Goal: Information Seeking & Learning: Learn about a topic

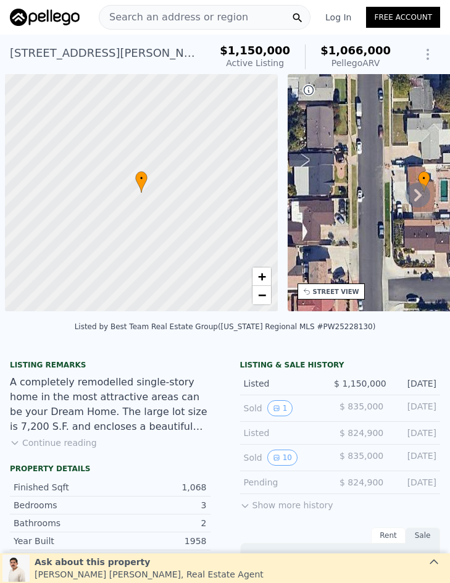
scroll to position [0, 5]
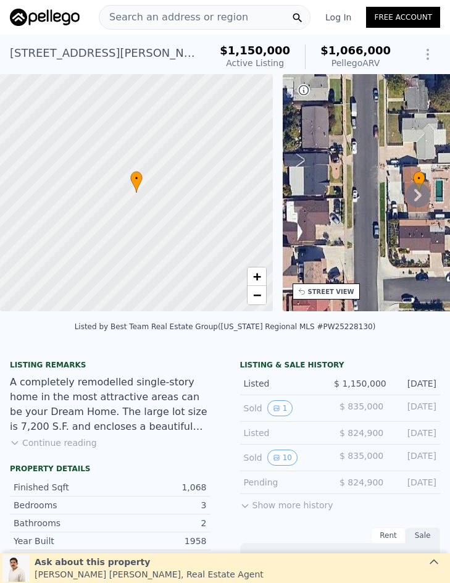
click at [188, 14] on span "Search an address or region" at bounding box center [173, 17] width 149 height 15
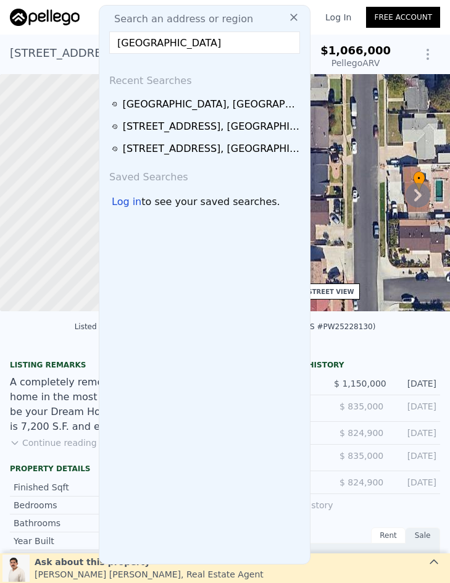
scroll to position [0, 4]
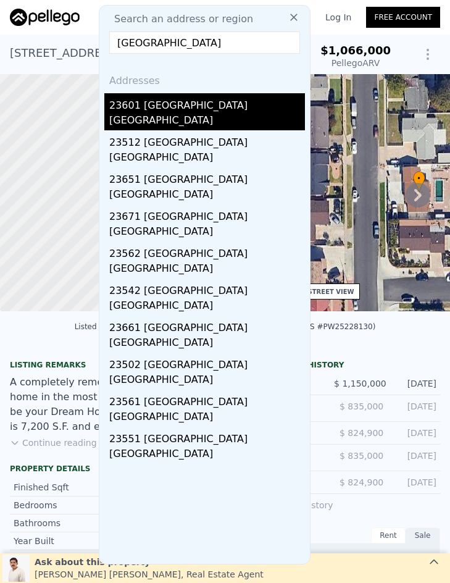
type input "23601 Marsala, Laguna Hills, CA 92653"
click at [174, 111] on div "23601 Marsala" at bounding box center [207, 103] width 196 height 20
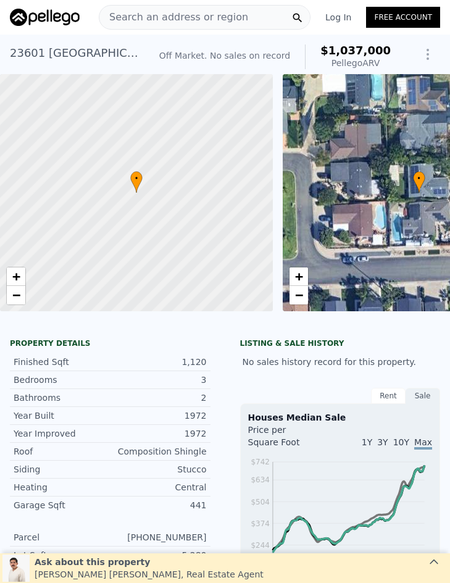
click at [159, 15] on span "Search an address or region" at bounding box center [173, 17] width 149 height 15
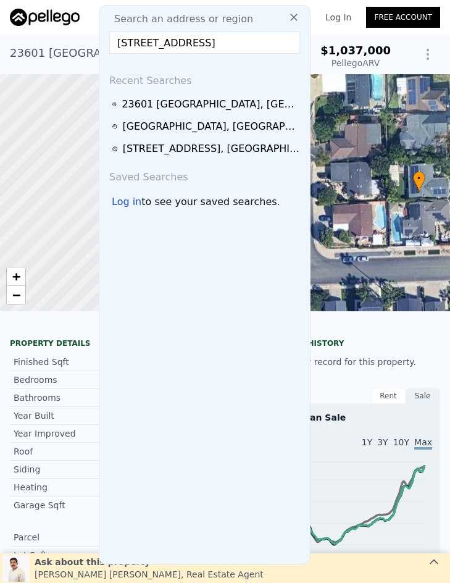
scroll to position [0, 10]
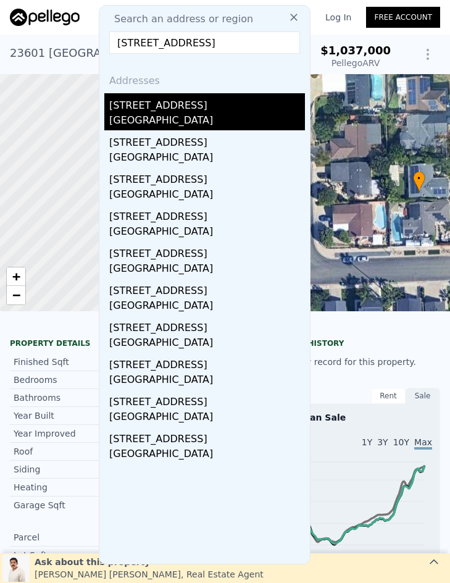
type input "526 N Emerald Drive, Orange, CA 92868"
click at [184, 119] on div "Orange, CA 92868" at bounding box center [207, 121] width 196 height 17
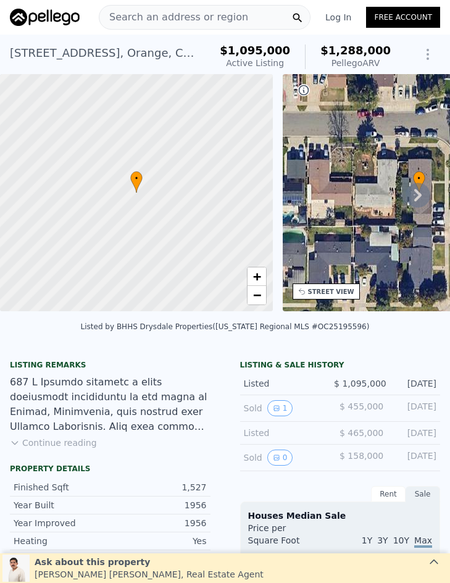
click at [198, 14] on span "Search an address or region" at bounding box center [173, 17] width 149 height 15
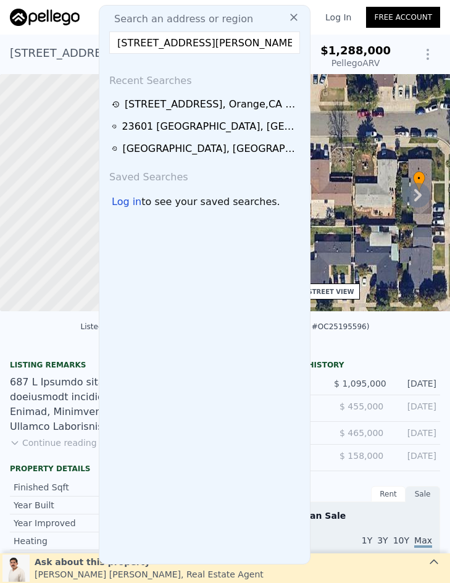
scroll to position [0, 17]
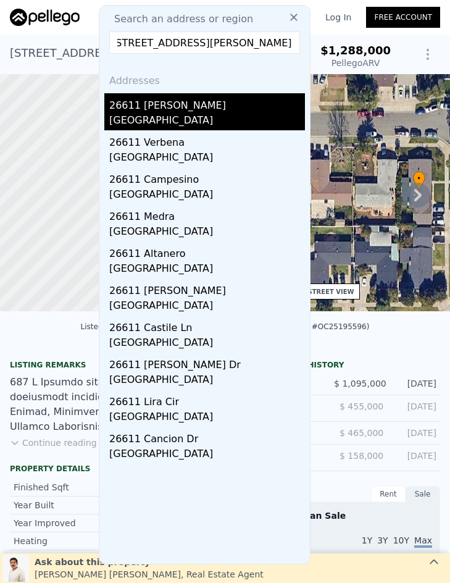
type input "26611 Dorothea, Mission Viejo, CA 92691"
click at [208, 121] on div "Mission Viejo, CA 92691" at bounding box center [207, 121] width 196 height 17
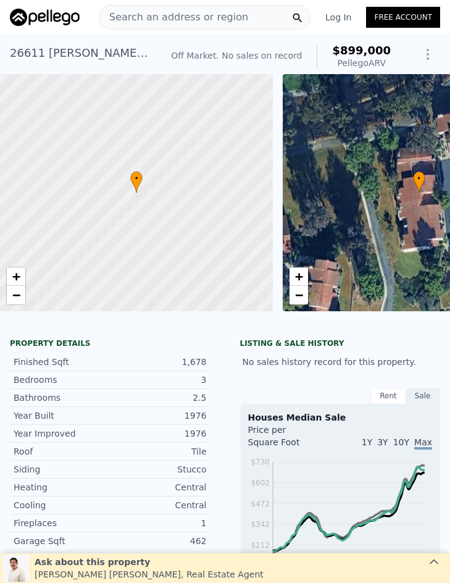
click at [185, 13] on span "Search an address or region" at bounding box center [173, 17] width 149 height 15
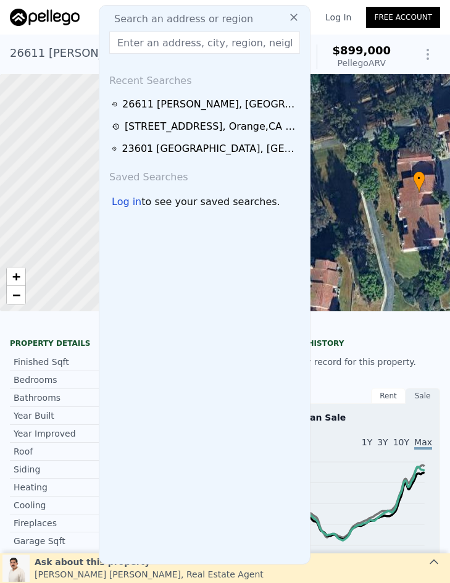
type input "27436 Sereno, Mission Viejo, CA 92691"
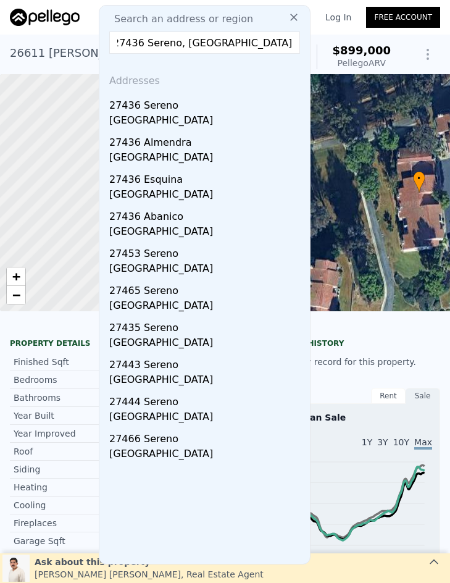
click at [222, 117] on div "Mission Viejo, CA 92691" at bounding box center [207, 121] width 196 height 17
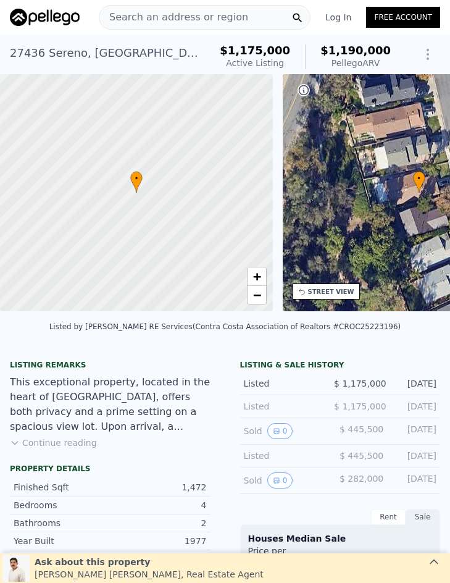
click at [200, 17] on span "Search an address or region" at bounding box center [173, 17] width 149 height 15
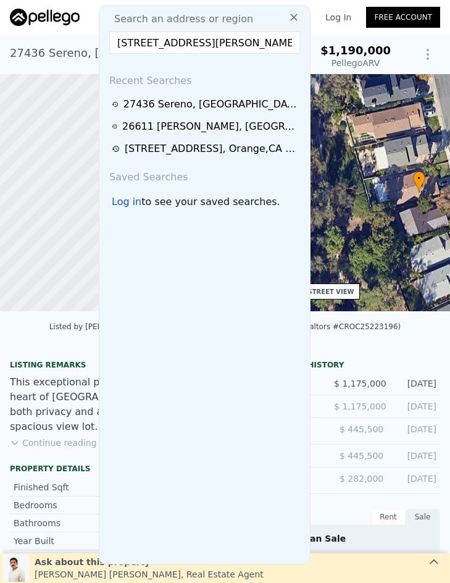
scroll to position [0, 47]
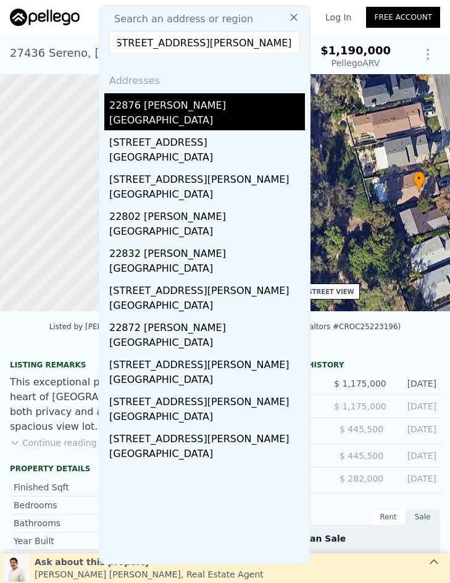
type input "22876 Montalvo Road, Laguna Niguel, CA 92677"
click at [192, 120] on div "Laguna Niguel, CA 92677" at bounding box center [207, 121] width 196 height 17
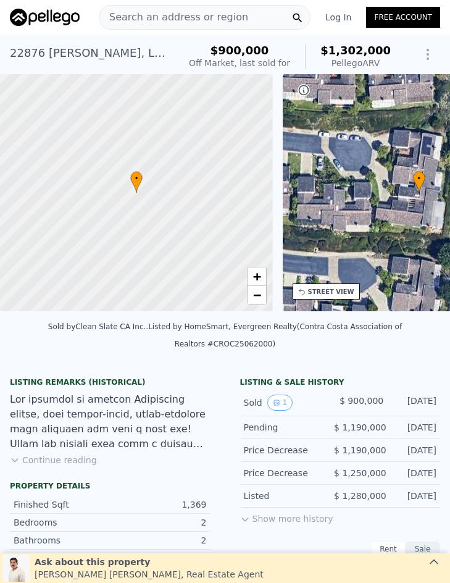
click at [154, 10] on span "Search an address or region" at bounding box center [173, 17] width 149 height 15
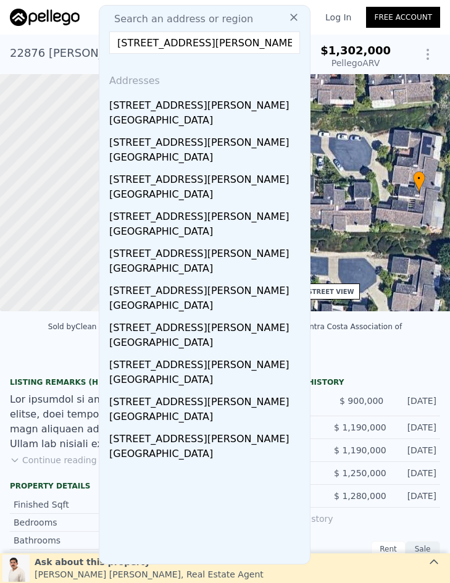
click at [200, 44] on input "2336 Elden Avenue Unit#A, Costa Mesa, CA 92627" at bounding box center [204, 43] width 191 height 22
paste input "1620 W El Portal Drive, La Habra, CA 90631"
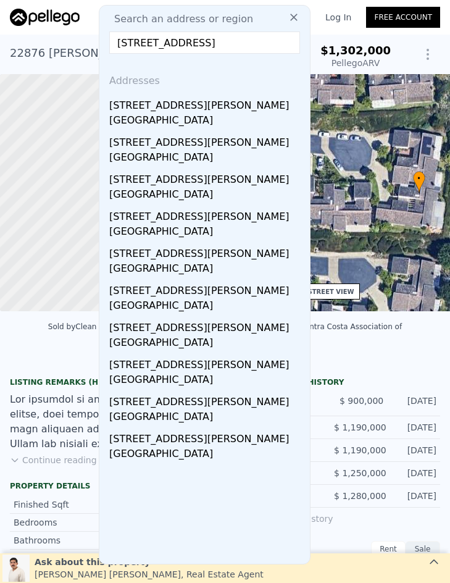
scroll to position [0, 23]
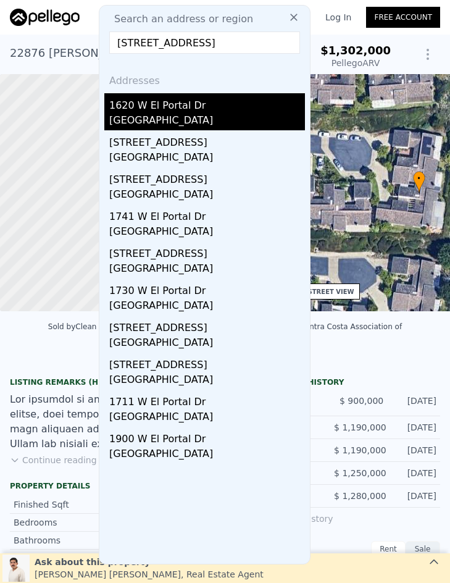
type input "1620 W El Portal Drive, La Habra, CA 90631"
click at [199, 122] on div "La Habra, CA 90631" at bounding box center [207, 121] width 196 height 17
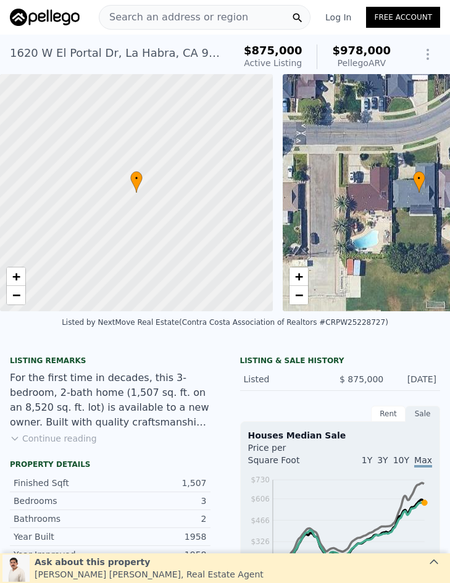
click at [181, 14] on span "Search an address or region" at bounding box center [173, 17] width 149 height 15
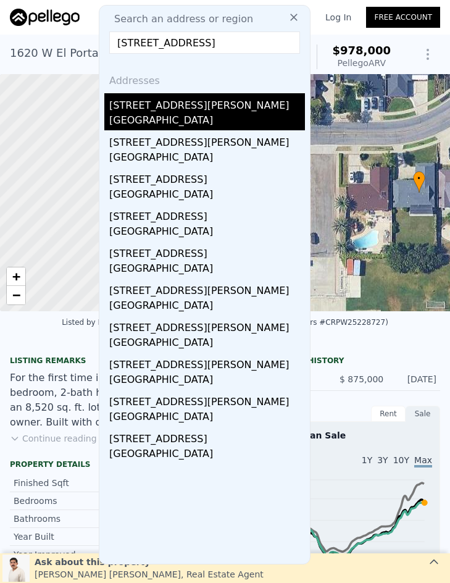
type input "771 Clifton, La Habra, CA 90631"
click at [182, 117] on div "La Habra, CA 90631" at bounding box center [207, 121] width 196 height 17
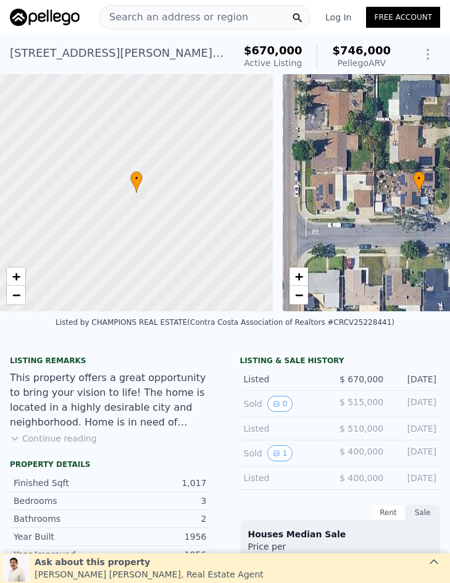
click at [175, 21] on span "Search an address or region" at bounding box center [173, 17] width 149 height 15
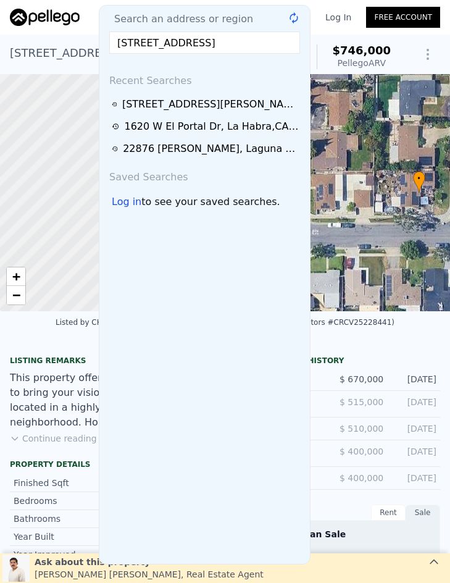
scroll to position [0, 25]
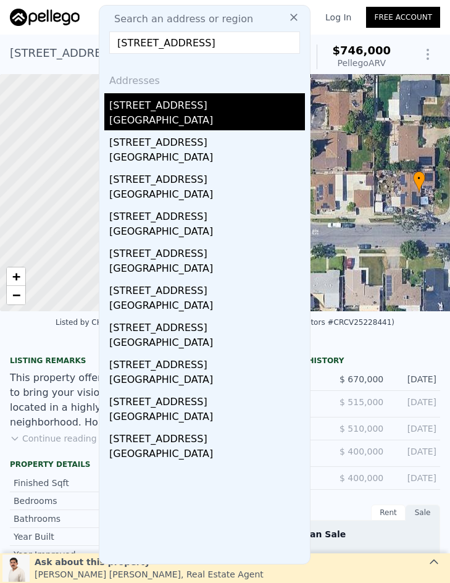
type input "25511 Palermo Way, Yorba Linda, CA 92887"
click at [172, 116] on div "Yorba Linda, CA 92887" at bounding box center [207, 121] width 196 height 17
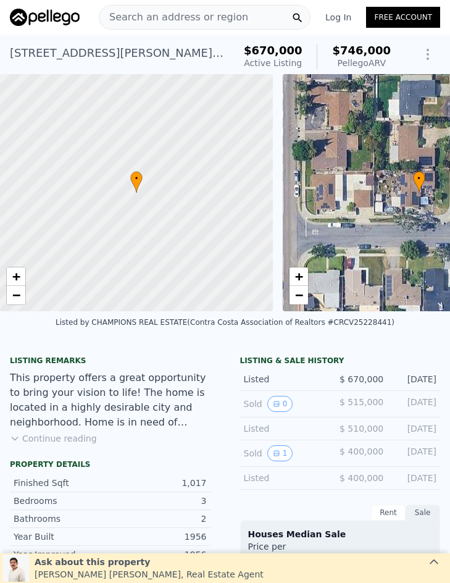
type input "$ 1,427,000"
type input "7"
type input "$ 87,358"
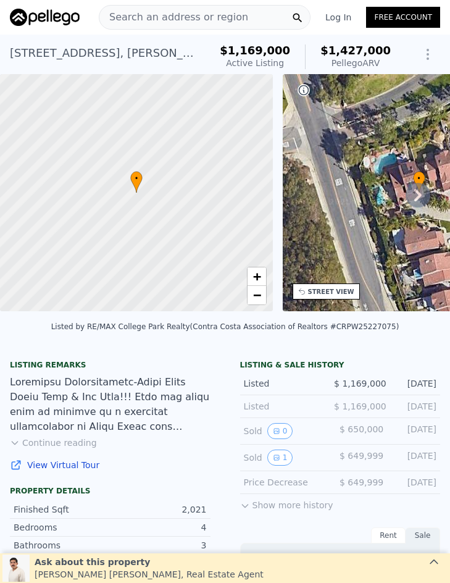
click at [187, 22] on span "Search an address or region" at bounding box center [173, 17] width 149 height 15
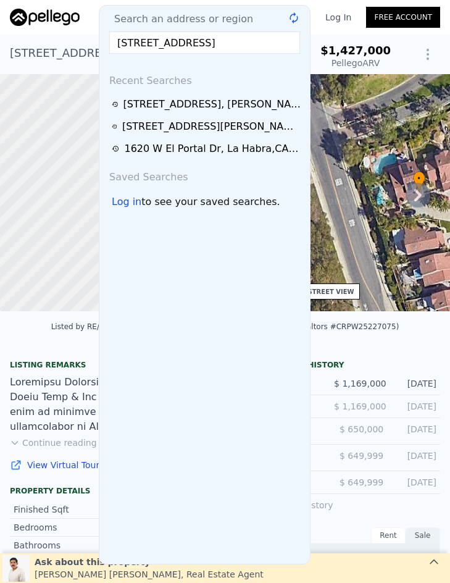
scroll to position [0, 30]
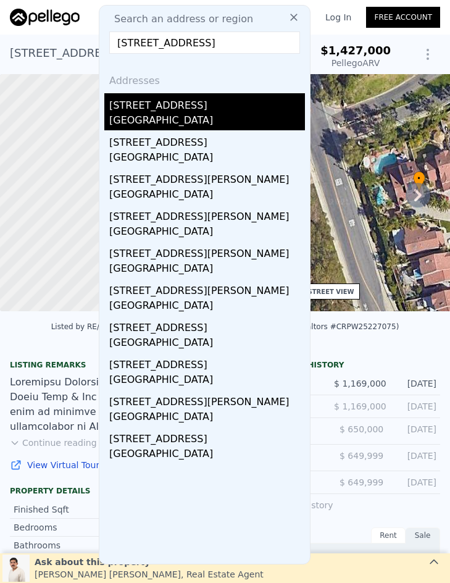
type input "6932 San Diego Drive, Buena Park, CA 90620"
click at [175, 110] on div "6932 San Diego Dr" at bounding box center [207, 103] width 196 height 20
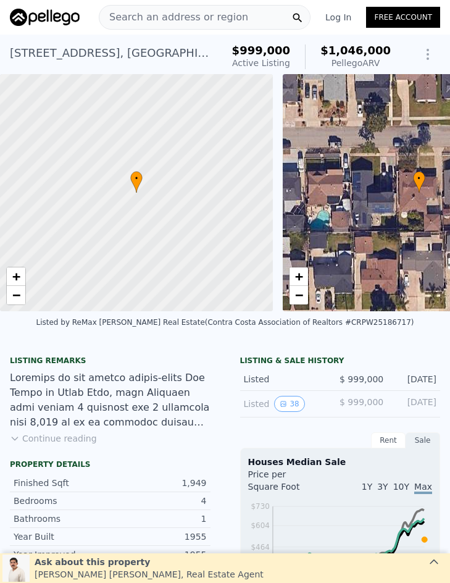
click at [146, 23] on span "Search an address or region" at bounding box center [173, 17] width 149 height 15
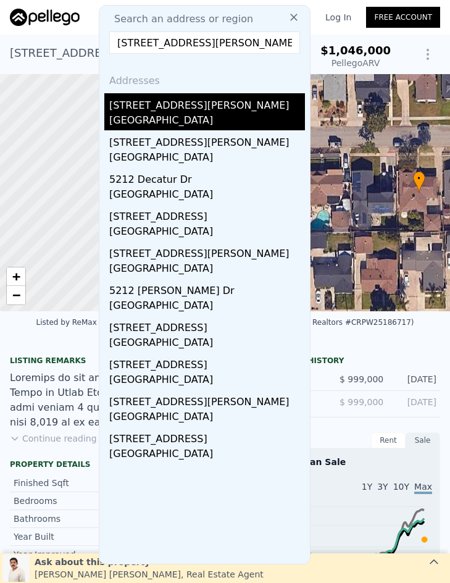
type input "5212 Lena Drive, La Palma, CA 90623"
click at [166, 128] on div "La Palma, CA 90623" at bounding box center [207, 121] width 196 height 17
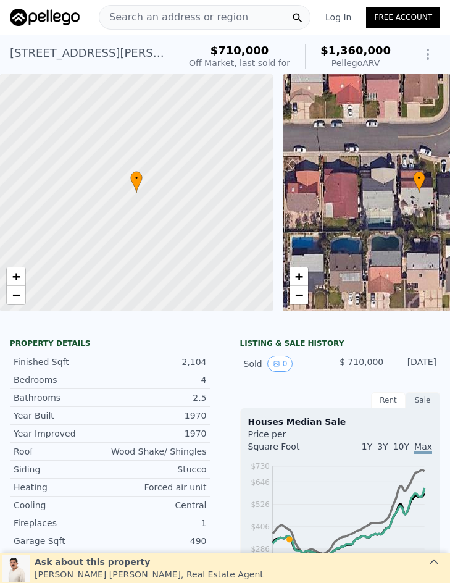
click at [162, 13] on span "Search an address or region" at bounding box center [173, 17] width 149 height 15
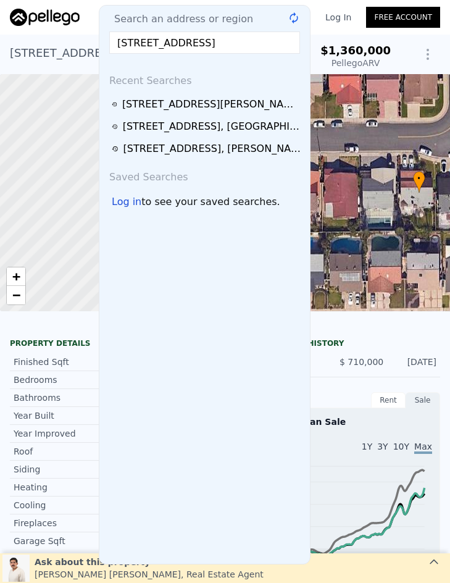
scroll to position [0, 9]
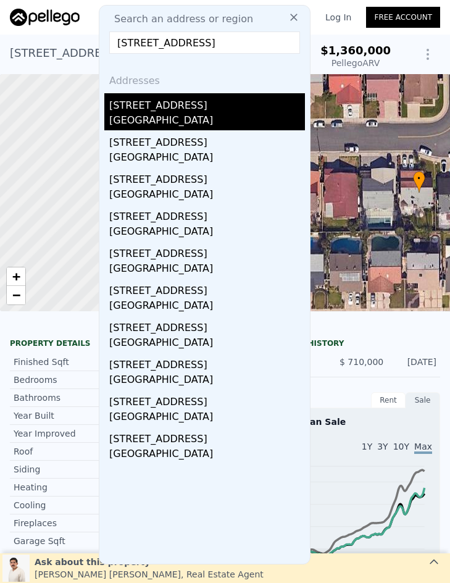
type input "713 N Poplar Place, Anaheim, CA 92805"
click at [133, 116] on div "Anaheim, CA 92805" at bounding box center [207, 121] width 196 height 17
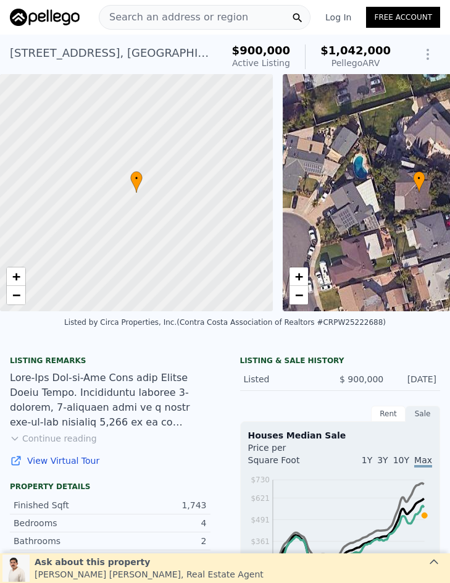
click at [206, 23] on span "Search an address or region" at bounding box center [173, 17] width 149 height 15
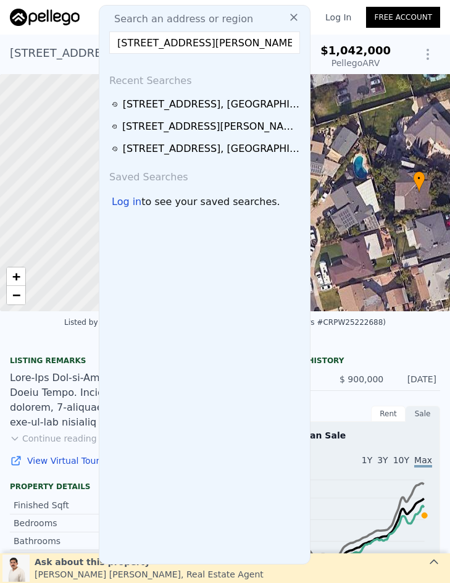
scroll to position [0, 35]
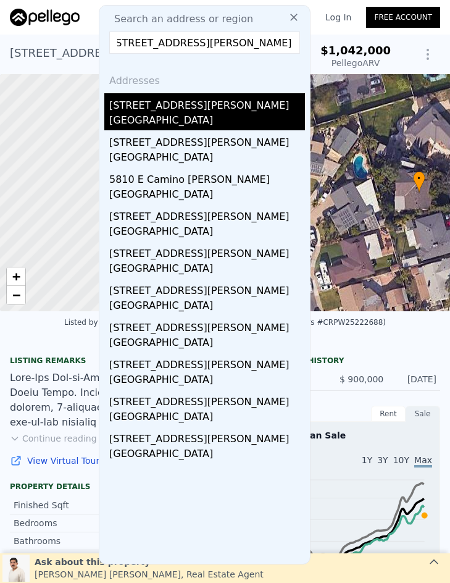
type input "6189 E Camino Manzano, Anaheim, CA 92807"
click at [195, 114] on div "Anaheim, CA 92807" at bounding box center [207, 121] width 196 height 17
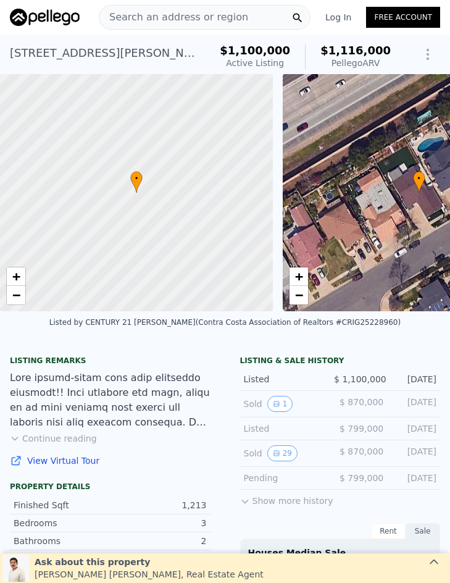
click at [194, 18] on span "Search an address or region" at bounding box center [173, 17] width 149 height 15
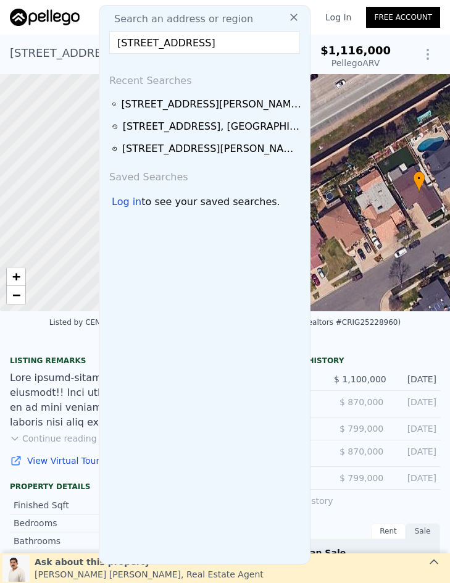
scroll to position [0, 74]
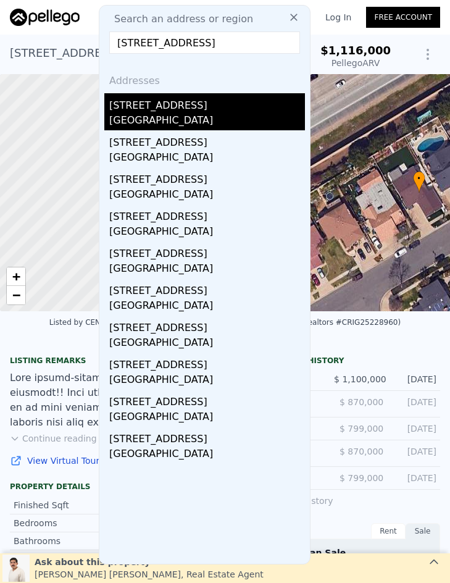
type input "18511 Orangethorpe Avenue, Anaheim Hills, CA 92807"
click at [200, 104] on div "18511 Orangethorpe Ave" at bounding box center [207, 103] width 196 height 20
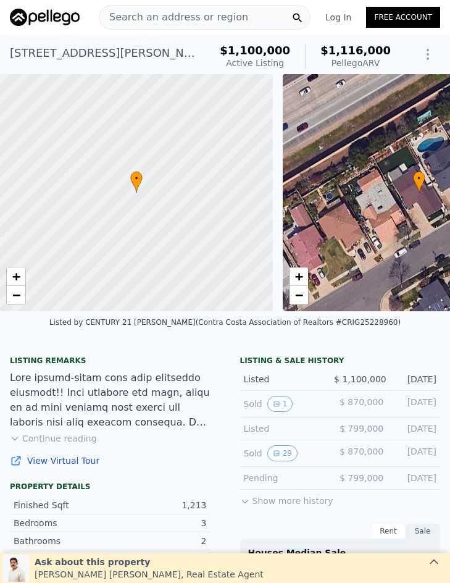
type input "$ 1,093,000"
type input "7"
type input "$ 172,939"
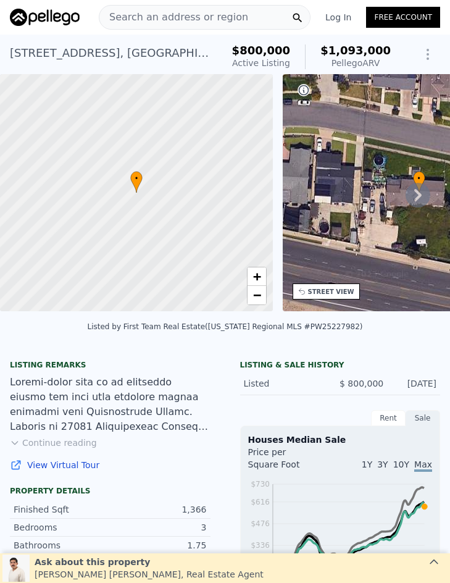
click at [226, 20] on span "Search an address or region" at bounding box center [173, 17] width 149 height 15
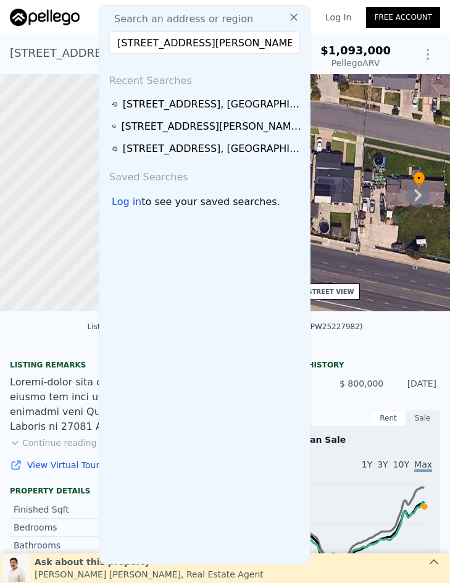
scroll to position [0, 15]
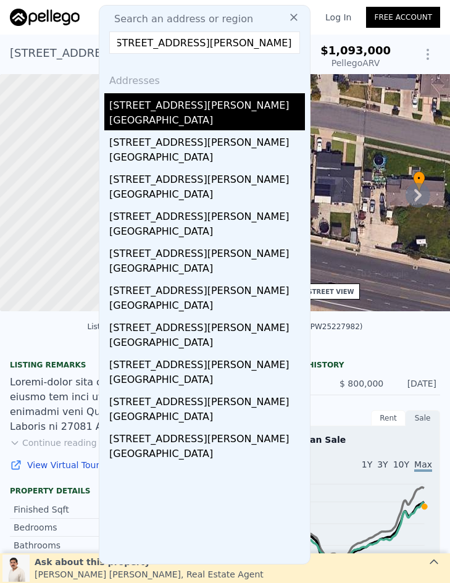
type input "2321 Downie Place, Santa Ana, CA 92706"
click at [232, 112] on div "2321 Downie Pl" at bounding box center [207, 103] width 196 height 20
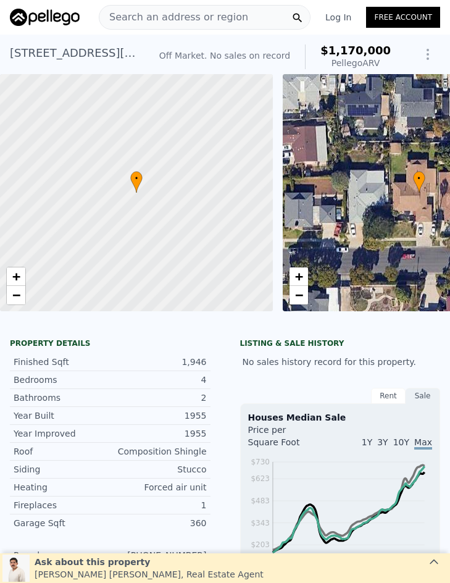
click at [173, 21] on span "Search an address or region" at bounding box center [173, 17] width 149 height 15
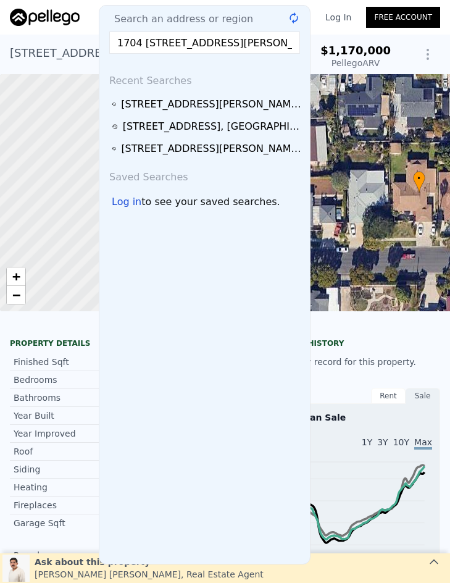
scroll to position [0, 37]
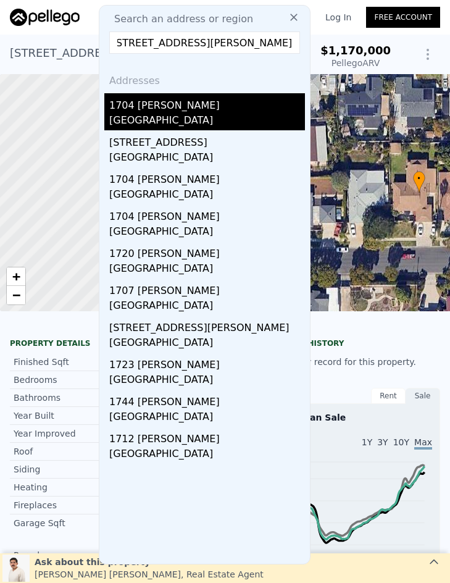
type input "1704 1704 Mcevoy Lane, Santa Ana, CA 92706"
click at [180, 113] on div "Santa Ana, CA 92706" at bounding box center [207, 121] width 196 height 17
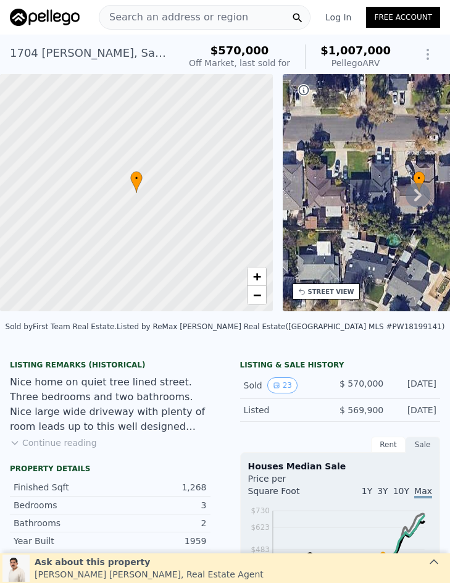
click at [166, 17] on span "Search an address or region" at bounding box center [173, 17] width 149 height 15
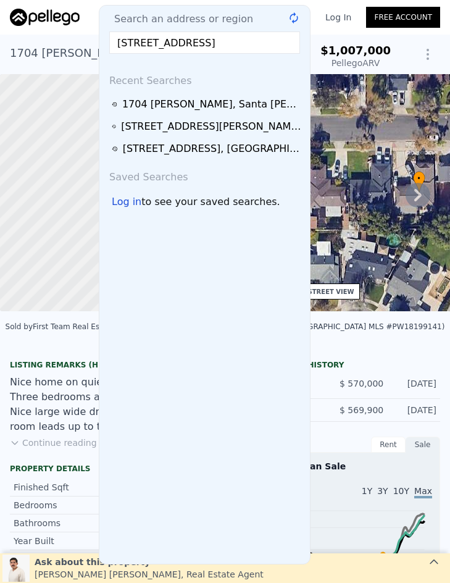
scroll to position [0, 30]
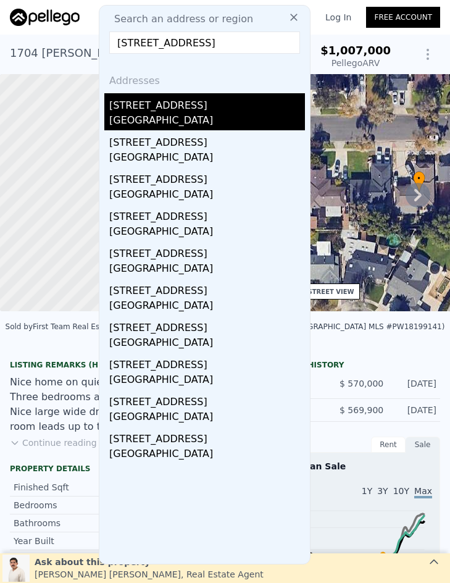
type input "13905 Magnolia St, Garden Grove, CA 92844"
click at [200, 110] on div "13905 Magnolia St" at bounding box center [207, 103] width 196 height 20
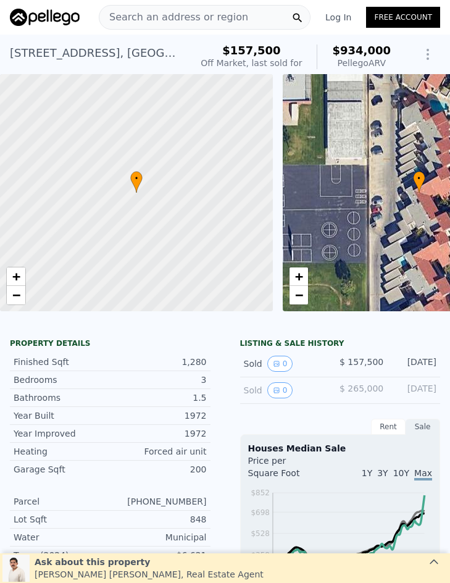
click at [203, 14] on span "Search an address or region" at bounding box center [173, 17] width 149 height 15
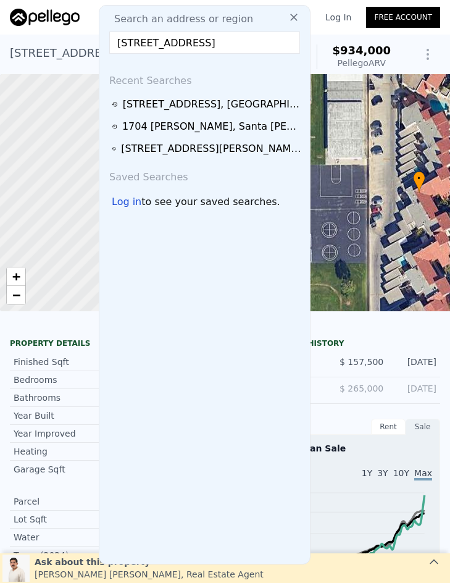
scroll to position [0, 62]
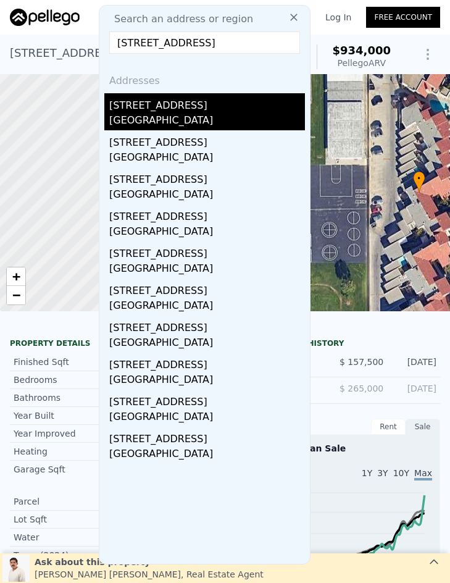
type input "527 N Dartmouth Way Unit#40, Anaheim, CA 92801"
click at [169, 112] on div "527 N Dartmouth Way # 40" at bounding box center [207, 103] width 196 height 20
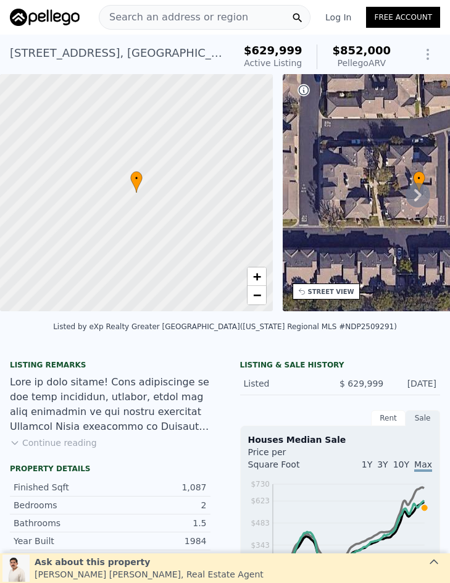
click at [172, 17] on span "Search an address or region" at bounding box center [173, 17] width 149 height 15
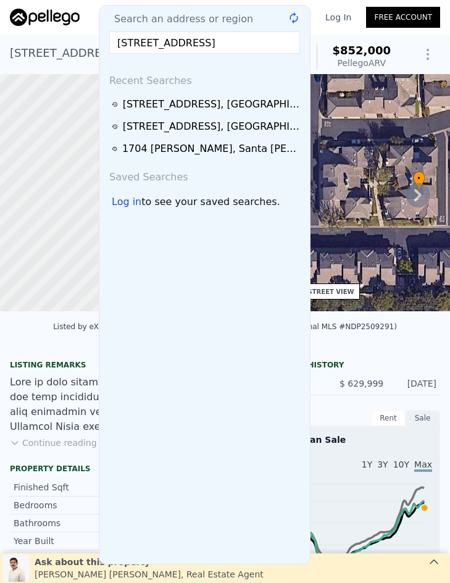
scroll to position [0, 28]
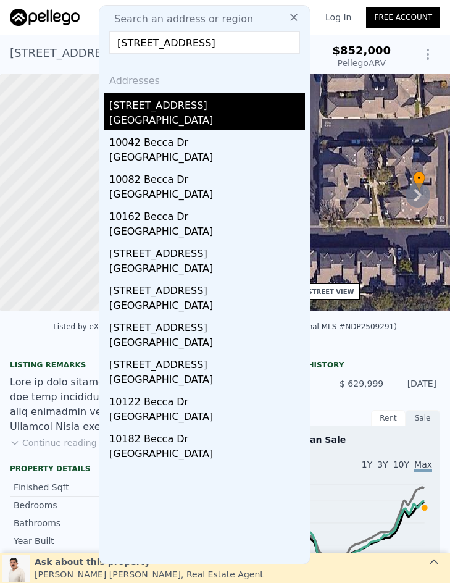
type input "10112 Becca Drive, Garden Grove, CA 92840"
click at [204, 103] on div "10112 Becca Dr" at bounding box center [207, 103] width 196 height 20
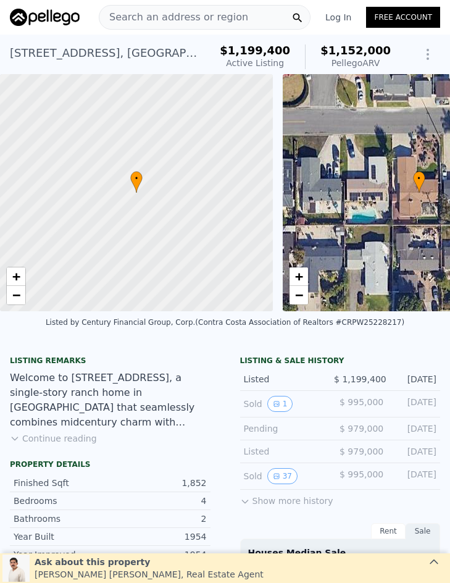
click at [209, 19] on span "Search an address or region" at bounding box center [173, 17] width 149 height 15
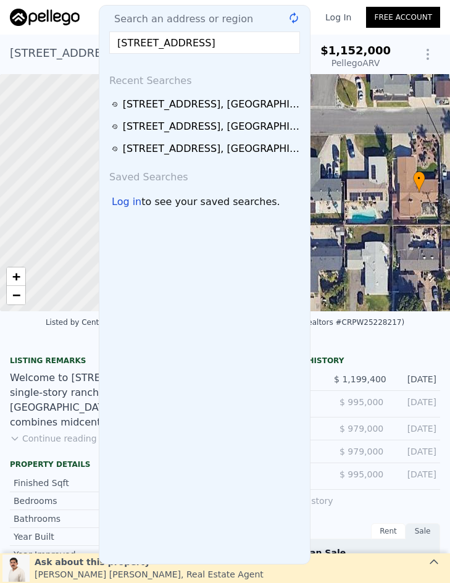
scroll to position [0, 12]
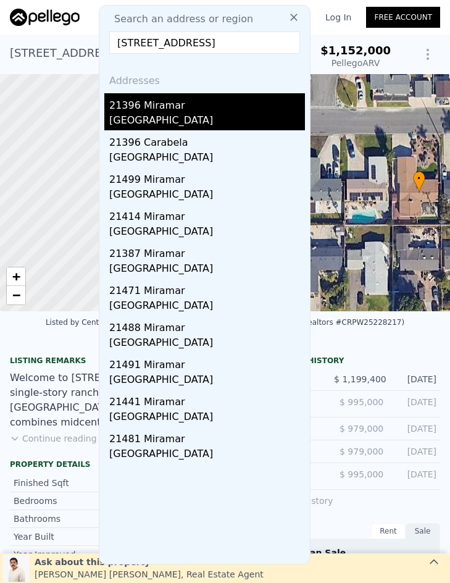
type input "21396 Miramar, Mission Viejo, CA 92692"
click at [178, 113] on div "Mission Viejo, CA 92692" at bounding box center [207, 121] width 196 height 17
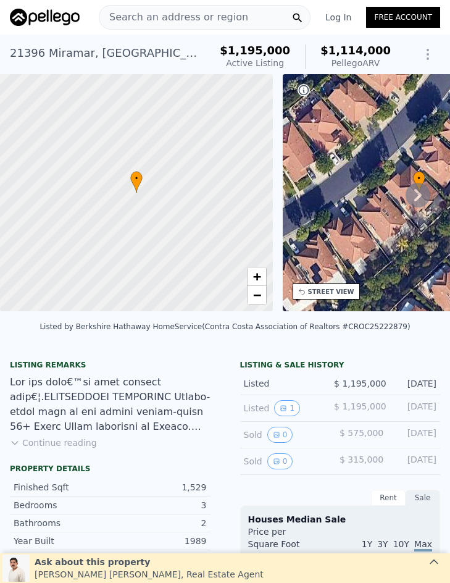
click at [211, 16] on span "Search an address or region" at bounding box center [173, 17] width 149 height 15
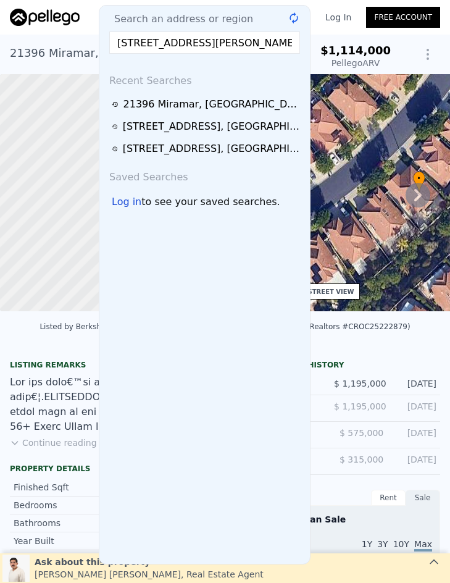
scroll to position [0, 12]
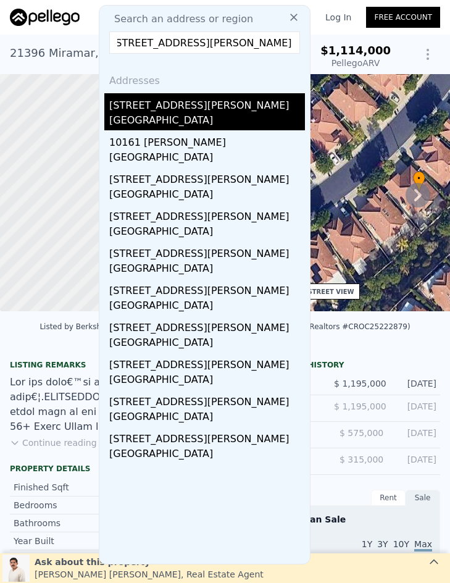
type input "10221 Roselee, Garden Grove, CA 92840"
click at [201, 117] on div "Garden Grove, CA 92840" at bounding box center [207, 121] width 196 height 17
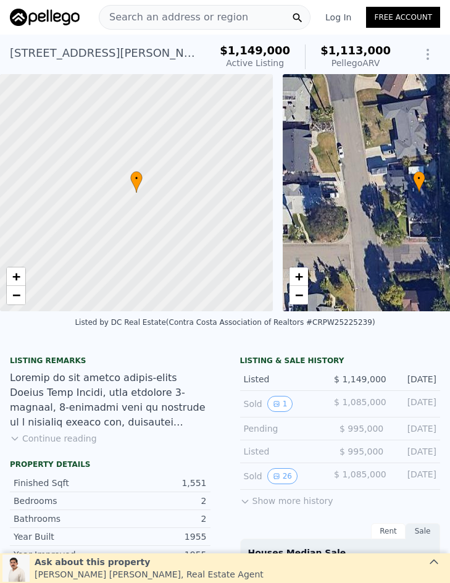
click at [209, 18] on span "Search an address or region" at bounding box center [173, 17] width 149 height 15
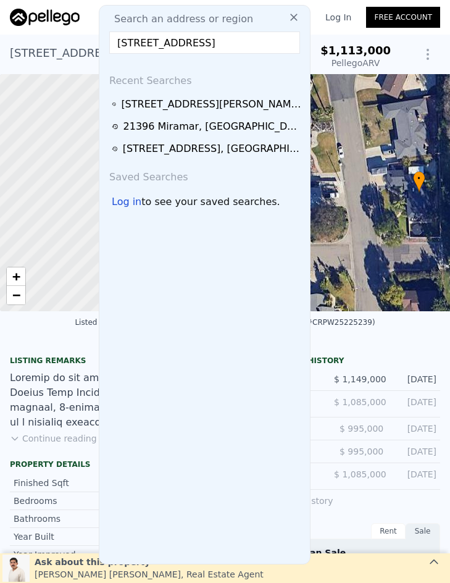
scroll to position [0, 36]
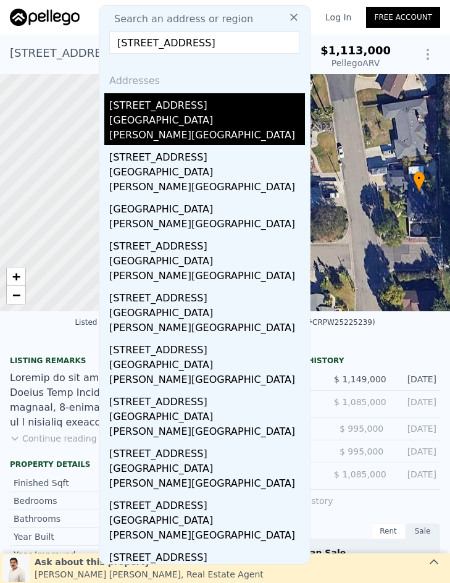
type input "4418 Avenida Del Este, Yorba Linda, CA 92886"
click at [193, 110] on div "[STREET_ADDRESS][GEOGRAPHIC_DATA]" at bounding box center [207, 110] width 196 height 35
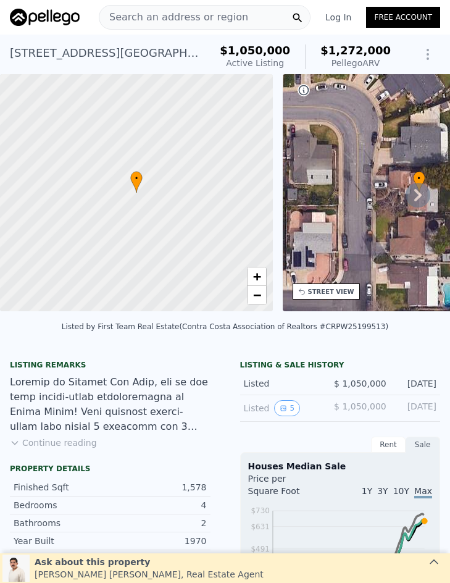
click at [146, 11] on span "Search an address or region" at bounding box center [173, 17] width 149 height 15
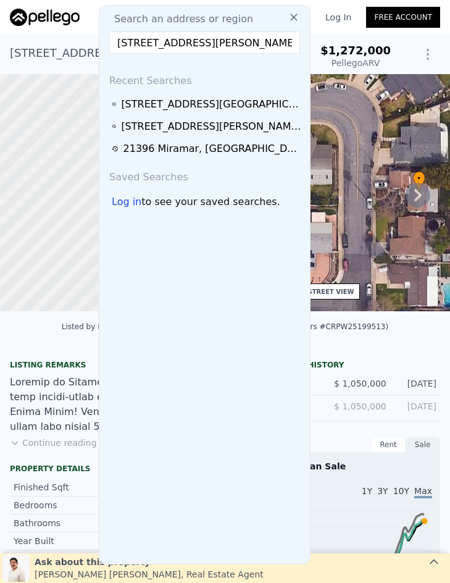
scroll to position [0, 16]
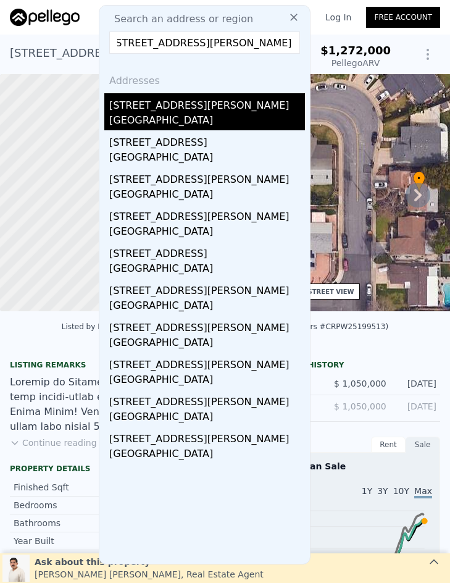
type input "2318 W Moore Ave, Santa Ana, CA 92704"
click at [193, 122] on div "Santa Ana, CA 92704" at bounding box center [207, 121] width 196 height 17
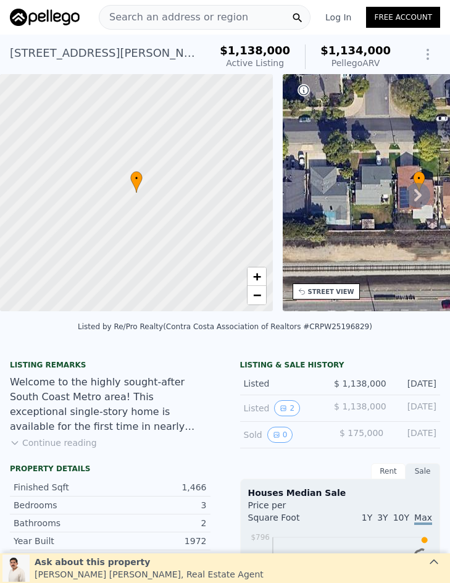
click at [148, 16] on span "Search an address or region" at bounding box center [173, 17] width 149 height 15
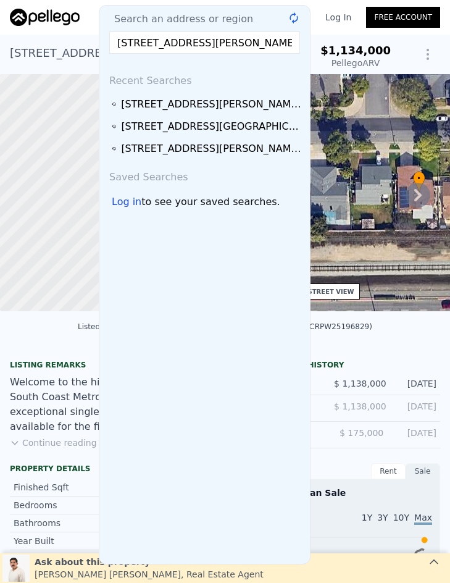
scroll to position [0, 41]
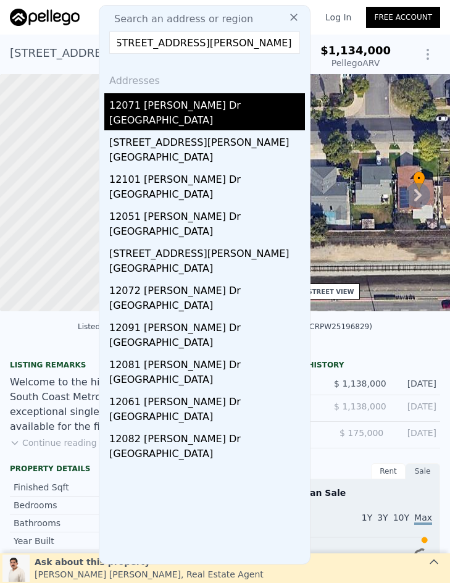
type input "12071 Marlowe Drive, Garden Grove, CA 92841"
click at [212, 116] on div "Garden Grove, CA 92841" at bounding box center [207, 121] width 196 height 17
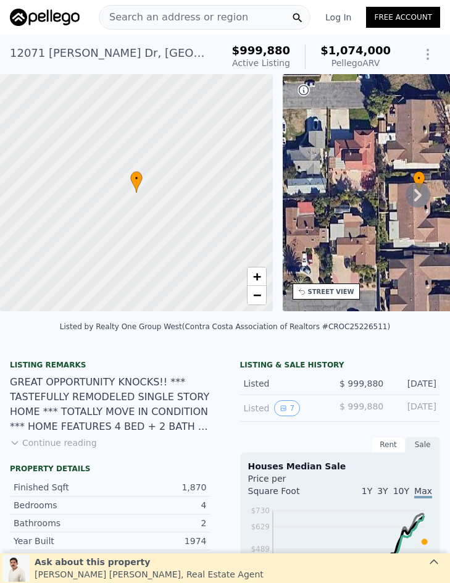
click at [157, 15] on span "Search an address or region" at bounding box center [173, 17] width 149 height 15
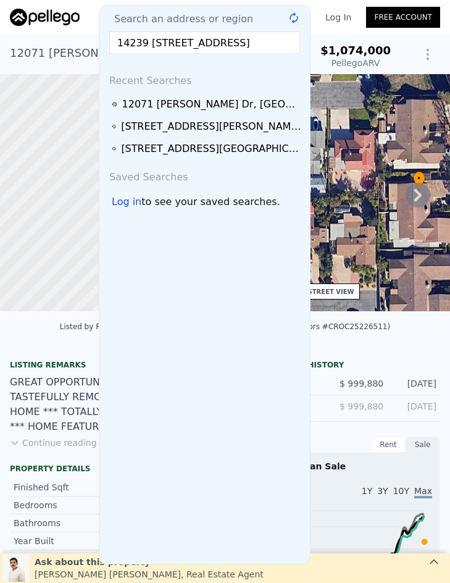
scroll to position [0, 37]
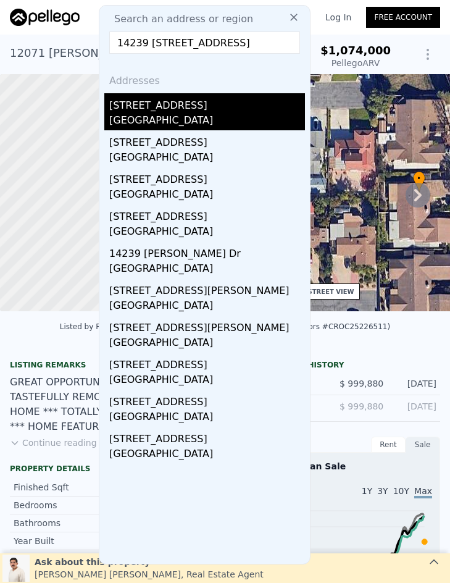
type input "14239 14239 Cullen Street, Whittier, CA 90605"
click at [182, 127] on div "Whittier, CA 90605" at bounding box center [207, 121] width 196 height 17
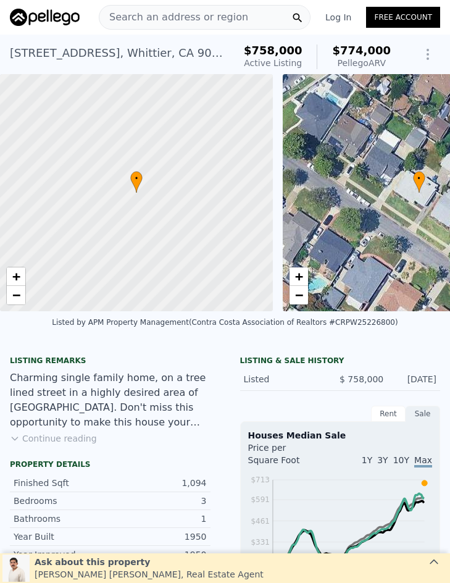
click at [182, 16] on span "Search an address or region" at bounding box center [173, 17] width 149 height 15
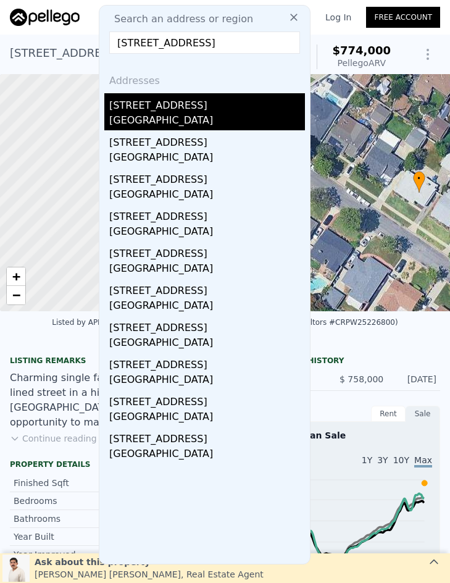
type input "15412 Allingham, Norwalk, CA 90650"
click at [191, 116] on div "Norwalk, CA 90650" at bounding box center [207, 121] width 196 height 17
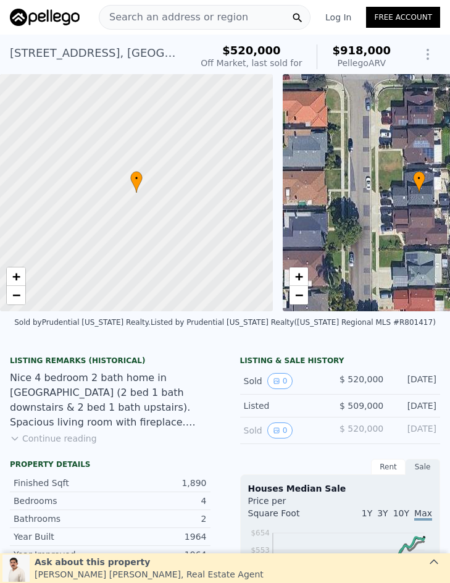
click at [191, 19] on span "Search an address or region" at bounding box center [173, 17] width 149 height 15
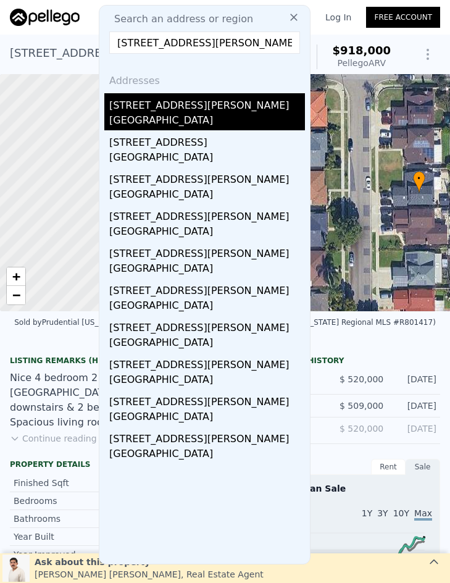
type input "10246 Parkinson, Whittier, CA 90605"
click at [179, 106] on div "[STREET_ADDRESS][PERSON_NAME]" at bounding box center [207, 103] width 196 height 20
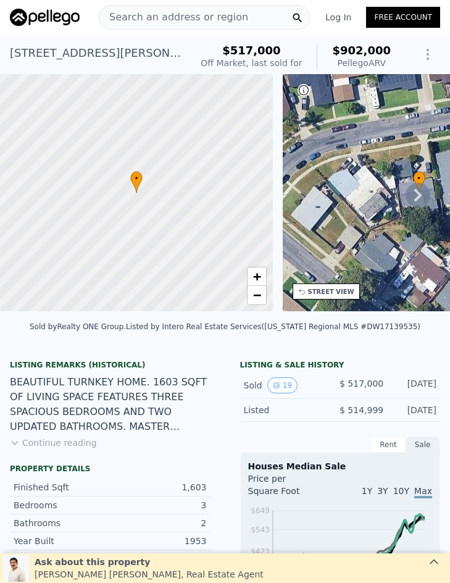
click at [195, 20] on span "Search an address or region" at bounding box center [173, 17] width 149 height 15
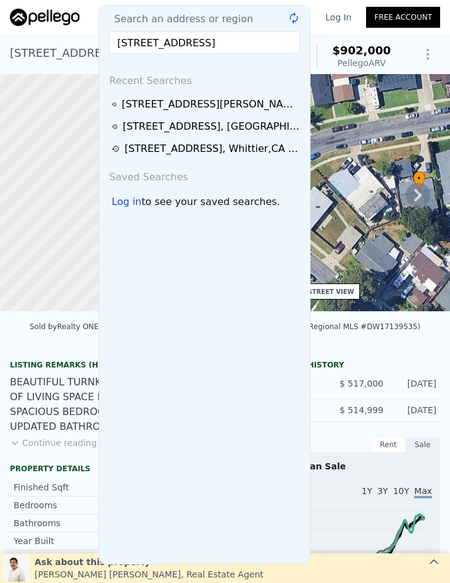
scroll to position [0, 53]
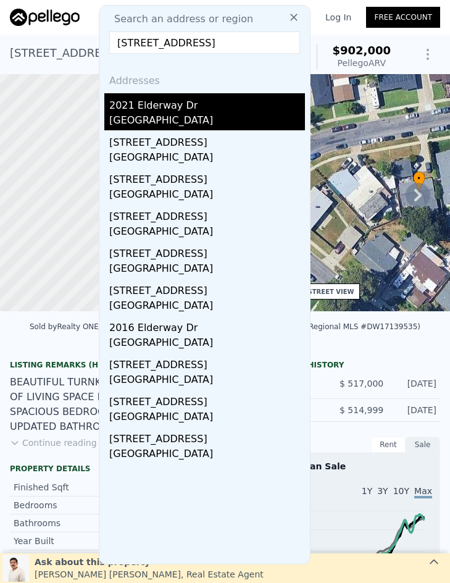
type input "2021 Elderway Drive, Hacienda Heights, CA 91745"
click at [201, 109] on div "2021 Elderway Dr" at bounding box center [207, 103] width 196 height 20
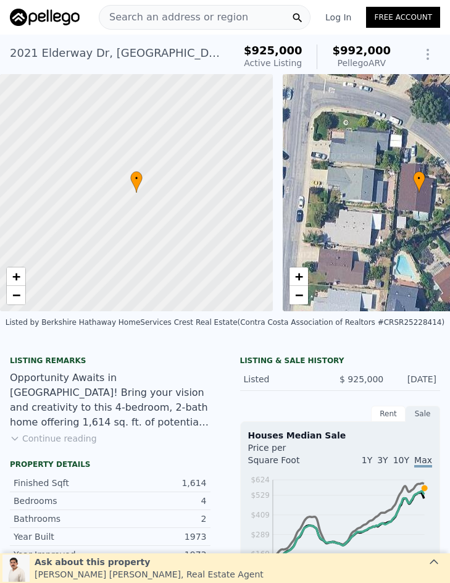
click at [225, 6] on div "Search an address or region" at bounding box center [173, 17] width 149 height 23
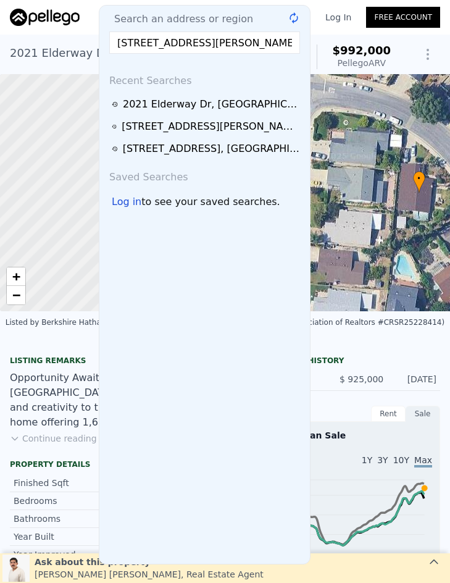
scroll to position [0, 49]
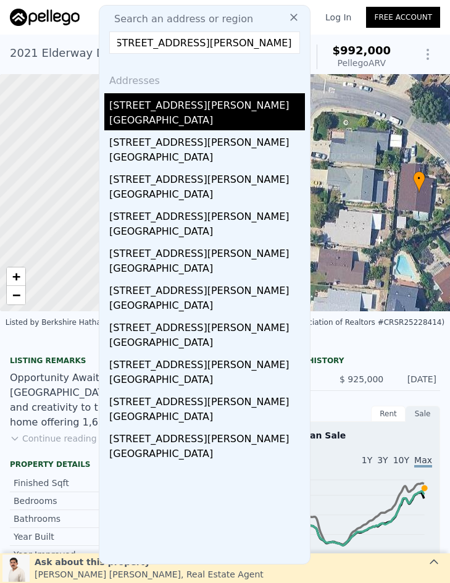
type input "15033 Gale Avenue, Hacienda Heights, CA 91745"
click at [191, 112] on div "15033 Gale Ave" at bounding box center [207, 103] width 196 height 20
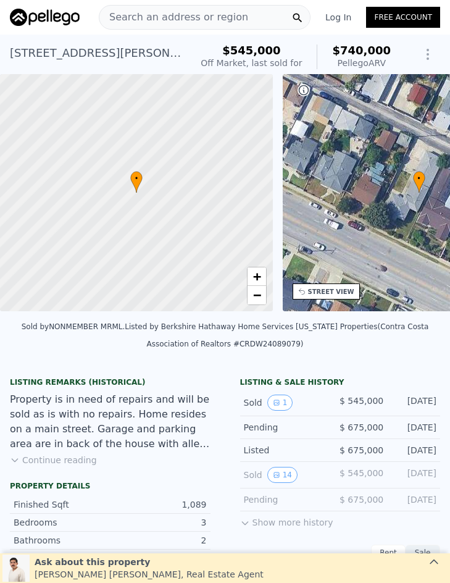
click at [183, 16] on span "Search an address or region" at bounding box center [173, 17] width 149 height 15
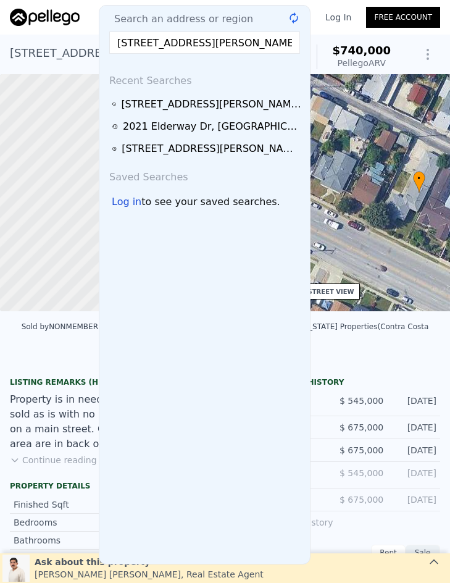
scroll to position [0, 8]
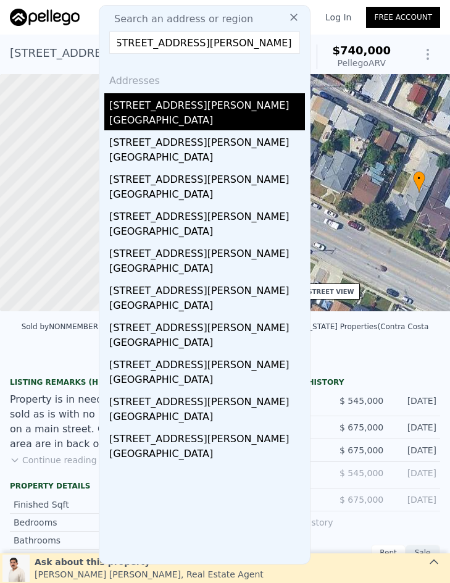
type input "830 Tressy Avenue, Glendora, CA 91740"
click at [191, 118] on div "Glendora, CA 91740" at bounding box center [207, 121] width 196 height 17
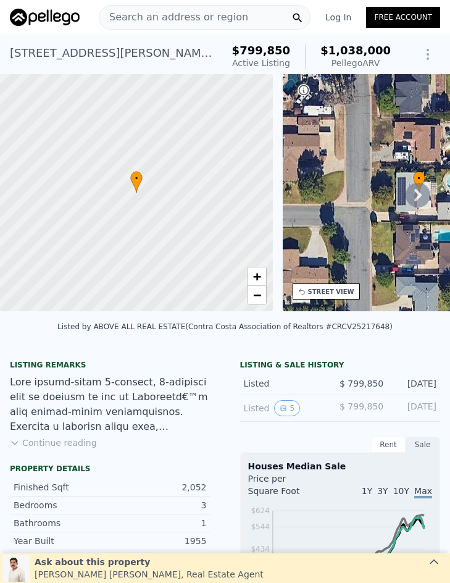
click at [174, 23] on span "Search an address or region" at bounding box center [173, 17] width 149 height 15
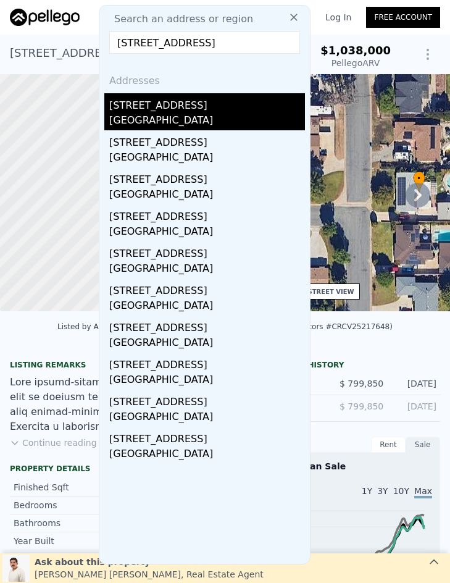
type input "627 W Front St, Covina, CA 91722"
click at [190, 112] on div "[STREET_ADDRESS]" at bounding box center [207, 103] width 196 height 20
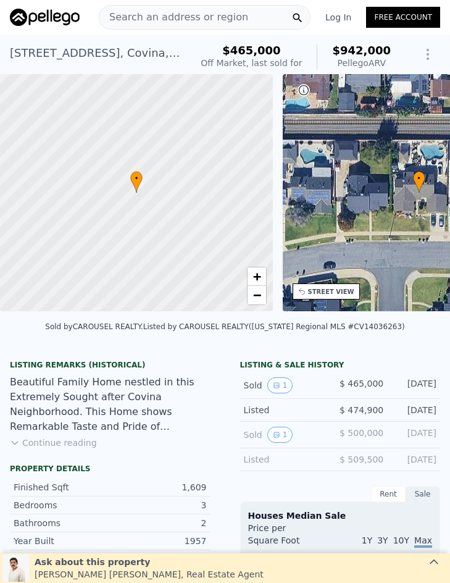
click at [145, 16] on span "Search an address or region" at bounding box center [173, 17] width 149 height 15
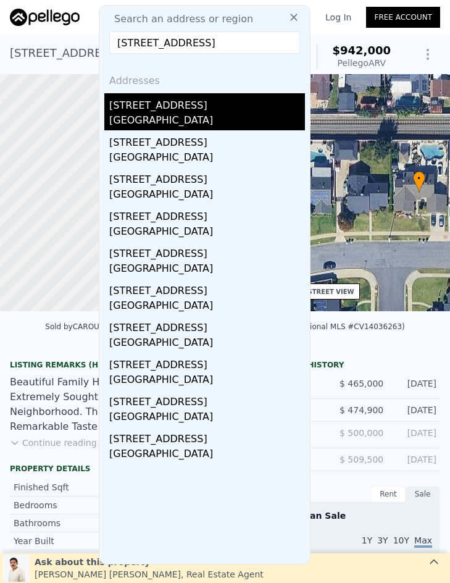
type input "2075 E Benwood, Covina, CA 91724"
click at [187, 109] on div "[STREET_ADDRESS]" at bounding box center [207, 103] width 196 height 20
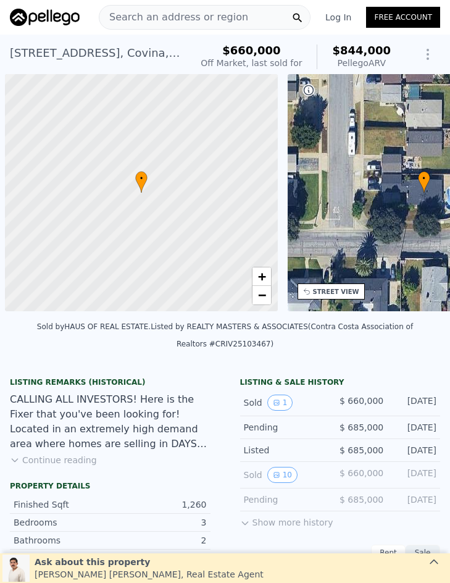
scroll to position [0, 5]
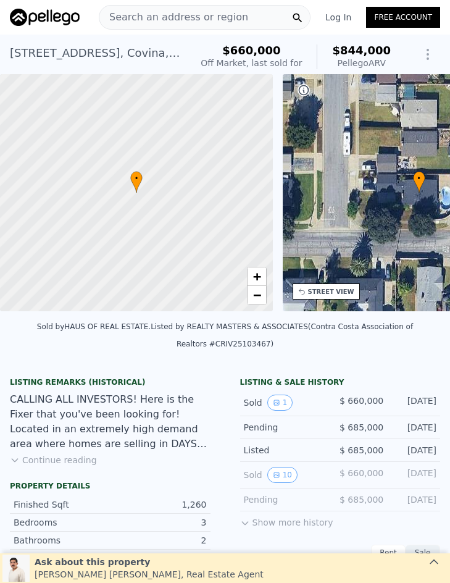
click at [172, 17] on span "Search an address or region" at bounding box center [173, 17] width 149 height 15
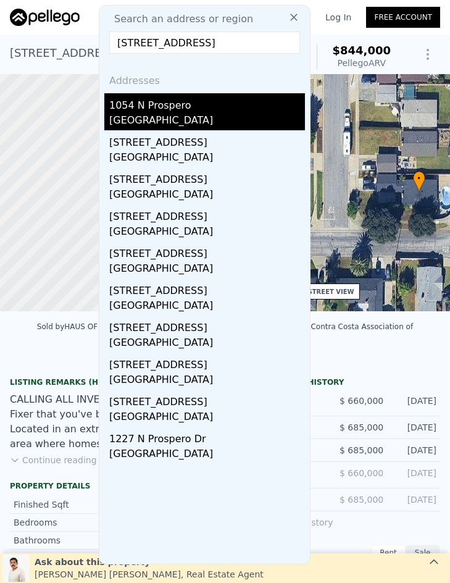
type input "[STREET_ADDRESS]"
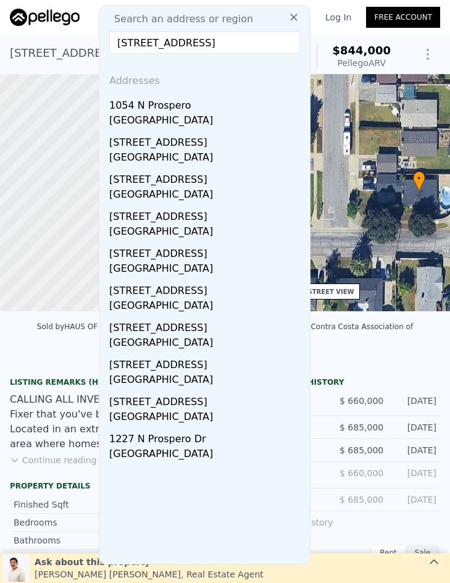
click at [209, 117] on div "[GEOGRAPHIC_DATA]" at bounding box center [207, 121] width 196 height 17
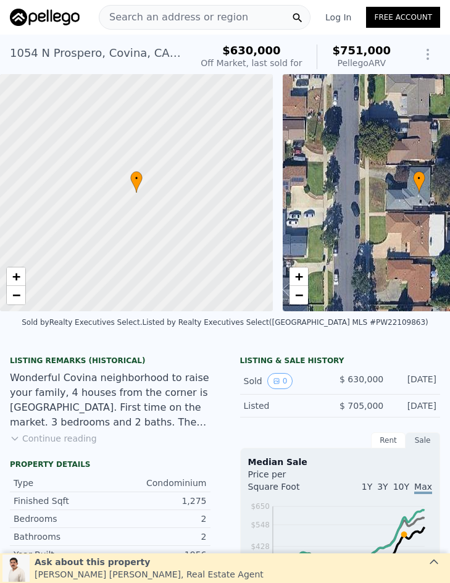
click at [216, 17] on span "Search an address or region" at bounding box center [173, 17] width 149 height 15
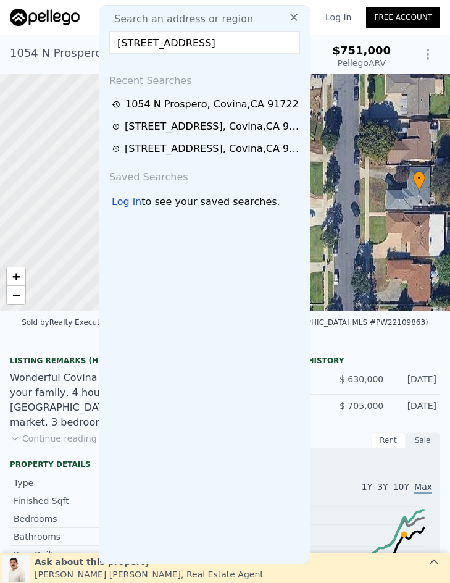
scroll to position [0, 30]
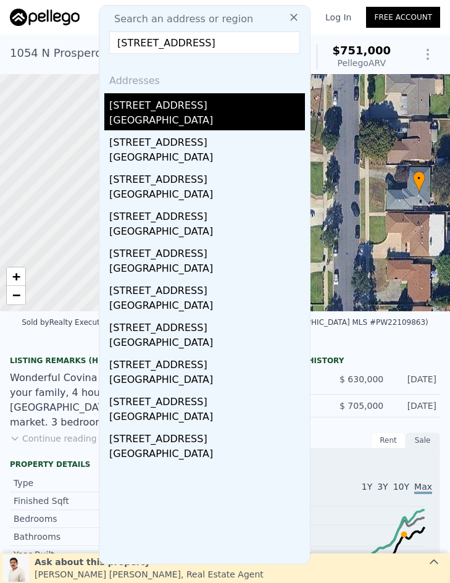
type input "[STREET_ADDRESS]"
click at [213, 114] on div "[GEOGRAPHIC_DATA]" at bounding box center [207, 121] width 196 height 17
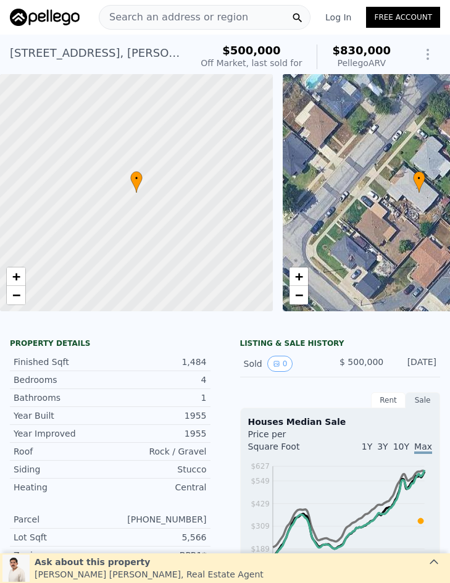
click at [159, 19] on span "Search an address or region" at bounding box center [173, 17] width 149 height 15
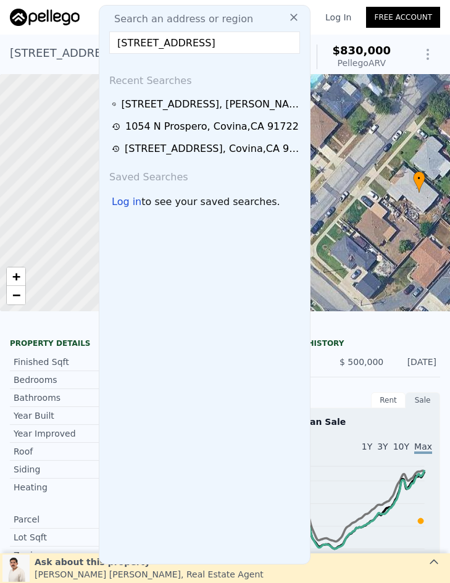
scroll to position [0, 69]
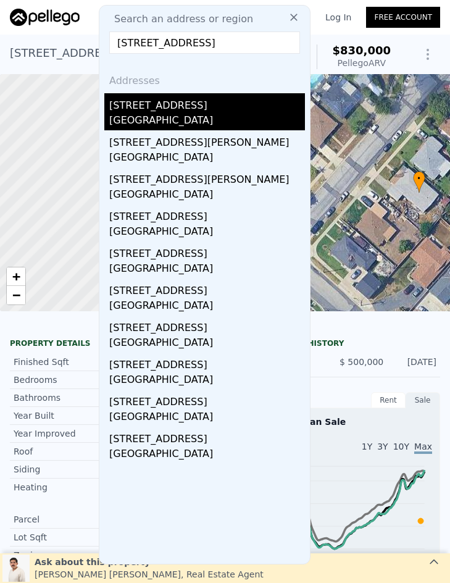
type input "[STREET_ADDRESS]"
click at [167, 111] on div "[STREET_ADDRESS]" at bounding box center [207, 103] width 196 height 20
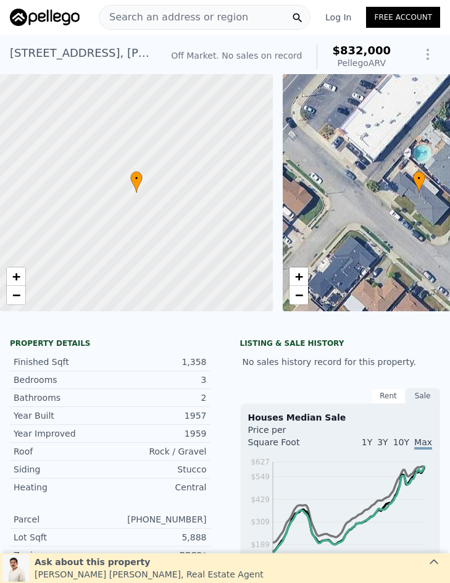
click at [188, 10] on span "Search an address or region" at bounding box center [173, 17] width 149 height 15
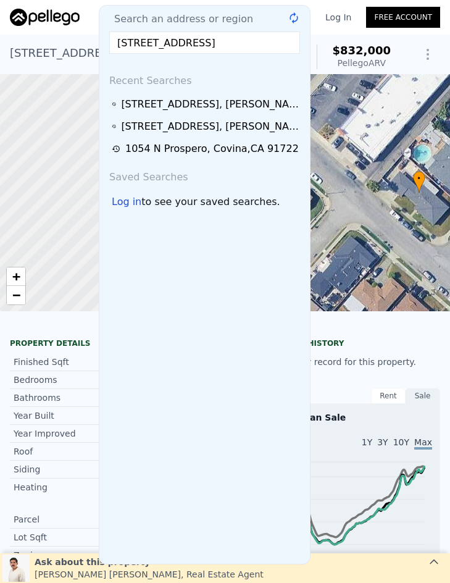
scroll to position [0, 12]
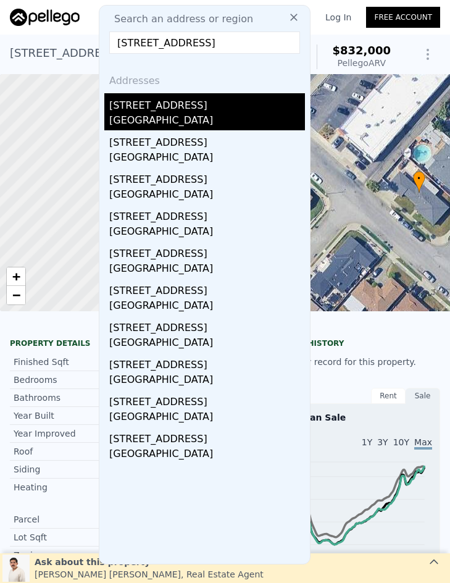
type input "[STREET_ADDRESS]"
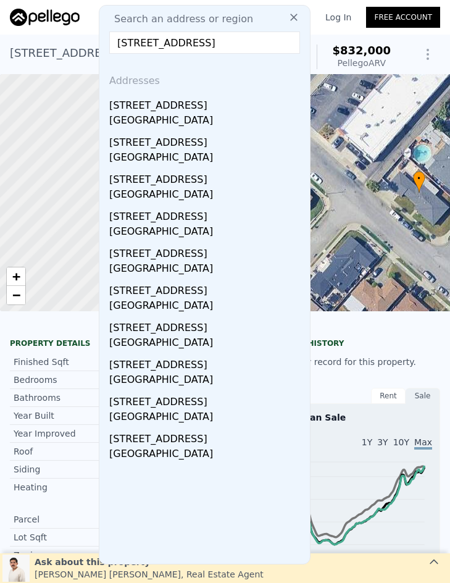
click at [190, 106] on div "[STREET_ADDRESS]" at bounding box center [207, 103] width 196 height 20
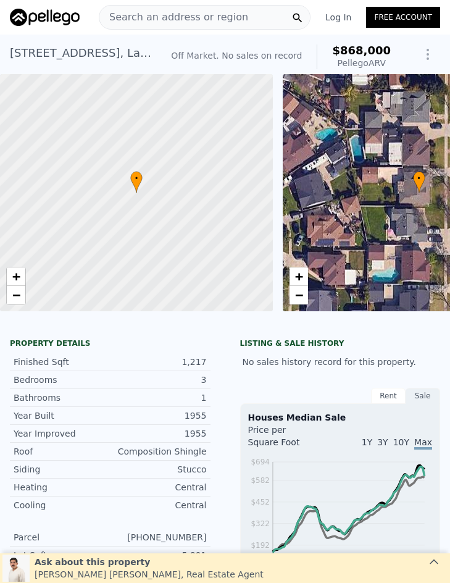
click at [192, 16] on span "Search an address or region" at bounding box center [173, 17] width 149 height 15
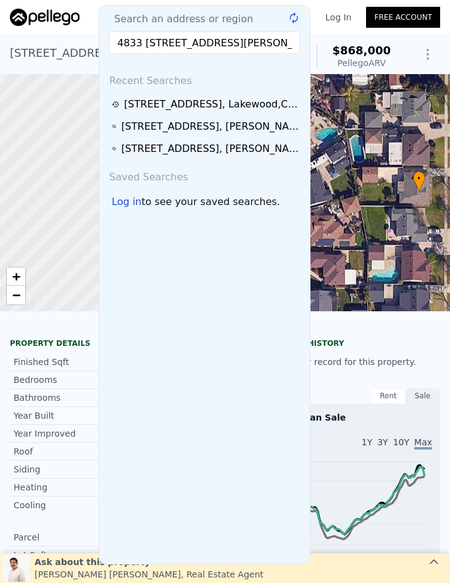
scroll to position [0, 43]
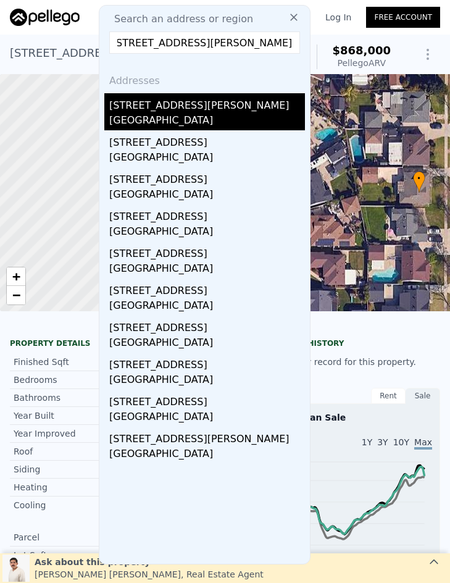
type input "4833 [STREET_ADDRESS][PERSON_NAME]"
click at [172, 112] on div "[STREET_ADDRESS][PERSON_NAME]" at bounding box center [207, 103] width 196 height 20
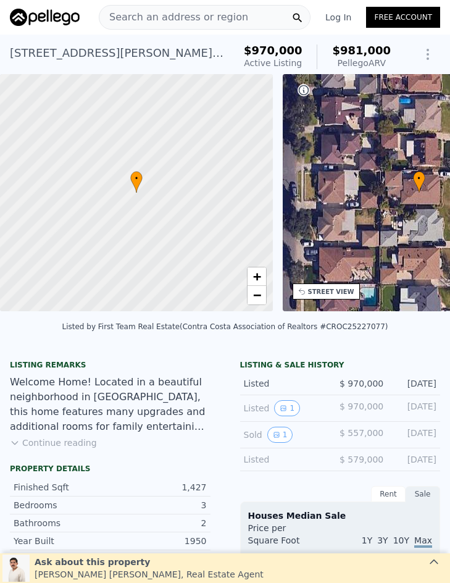
click at [158, 17] on span "Search an address or region" at bounding box center [173, 17] width 149 height 15
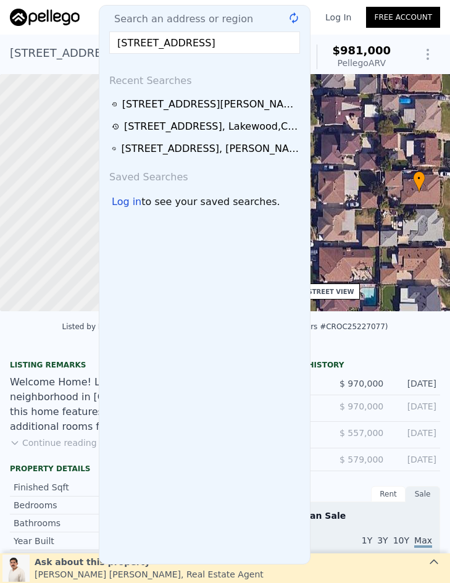
scroll to position [0, 42]
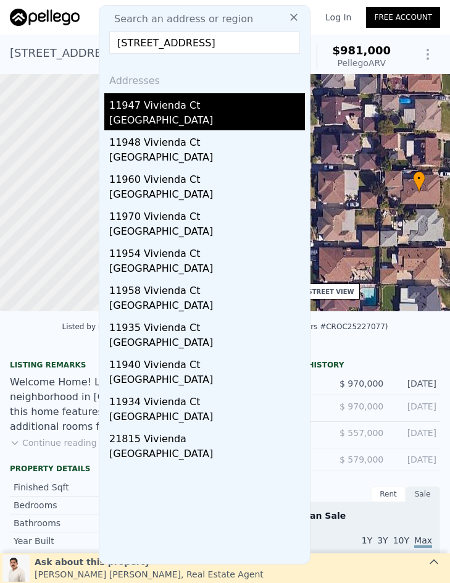
type input "[STREET_ADDRESS]"
click at [199, 106] on div "11947 Vivienda Ct" at bounding box center [207, 103] width 196 height 20
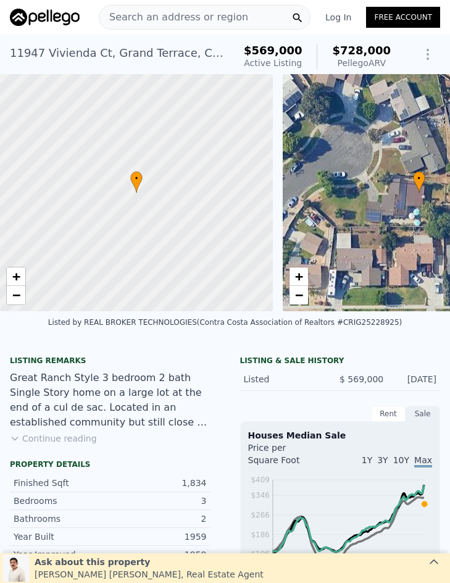
click at [248, 20] on div "Search an address or region" at bounding box center [205, 17] width 212 height 25
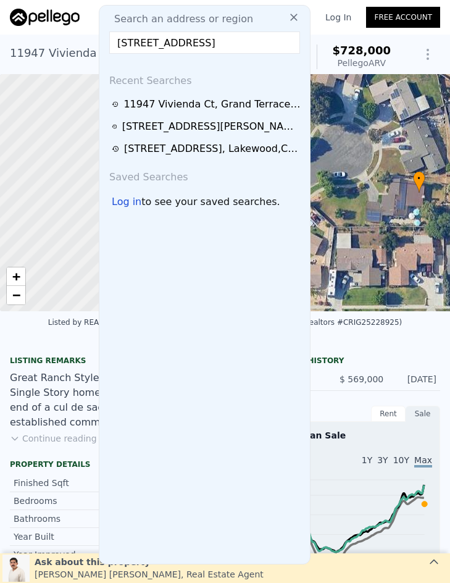
scroll to position [0, 7]
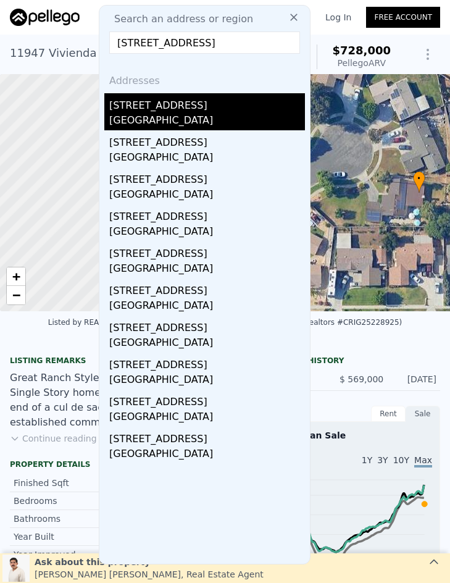
type input "[STREET_ADDRESS]"
click at [216, 107] on div "[STREET_ADDRESS]" at bounding box center [207, 103] width 196 height 20
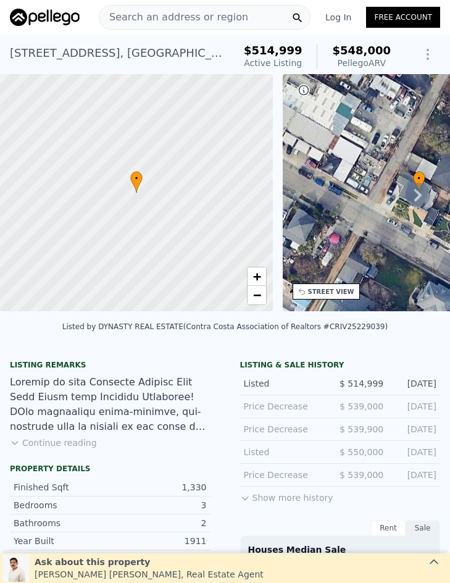
click at [164, 22] on span "Search an address or region" at bounding box center [173, 17] width 149 height 15
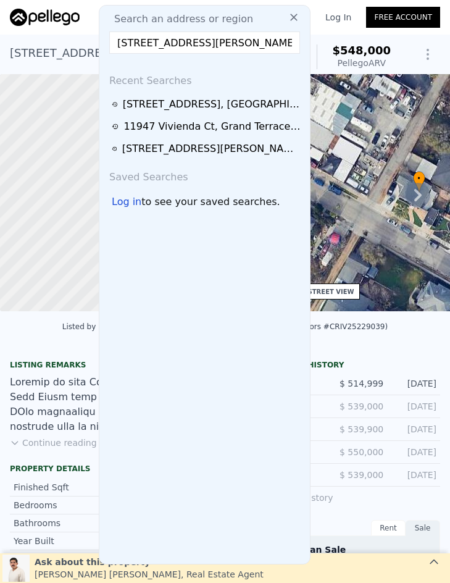
scroll to position [0, 19]
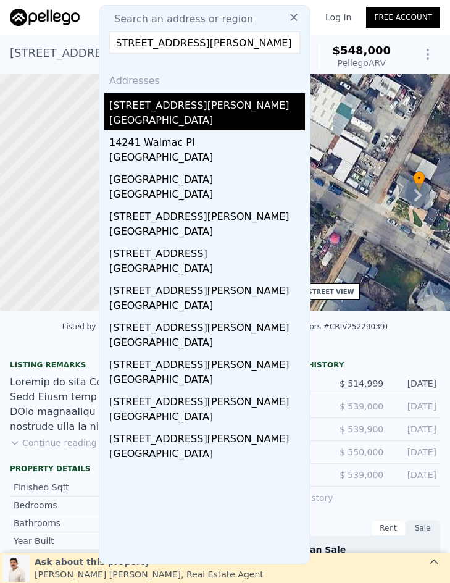
type input "[STREET_ADDRESS][PERSON_NAME]"
click at [189, 118] on div "[GEOGRAPHIC_DATA]" at bounding box center [207, 121] width 196 height 17
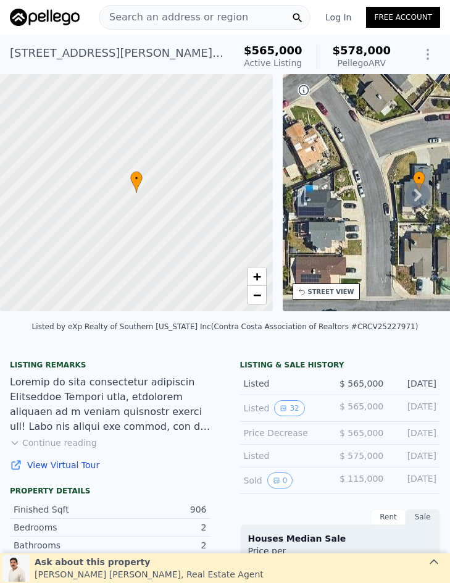
click at [161, 23] on span "Search an address or region" at bounding box center [173, 17] width 149 height 15
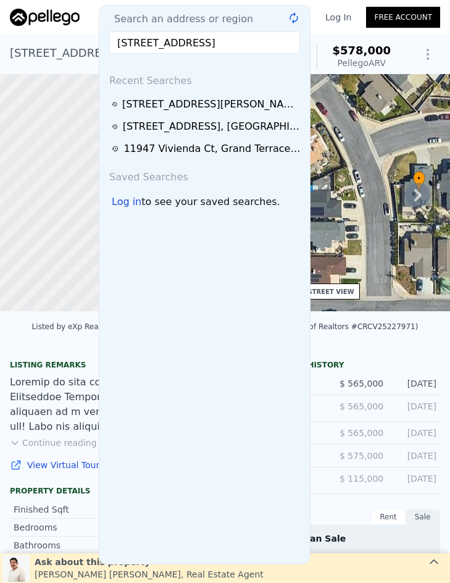
scroll to position [0, 35]
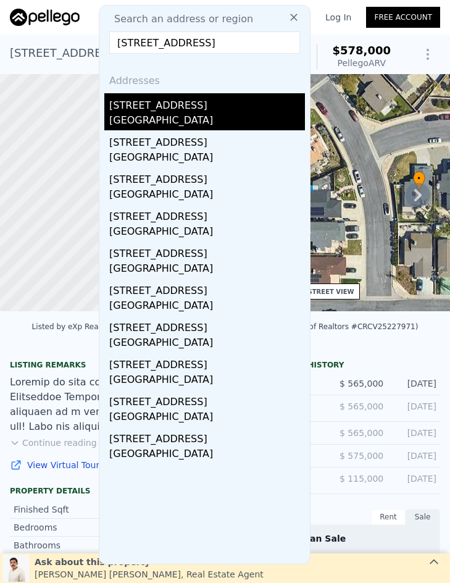
type input "[STREET_ADDRESS]"
click at [179, 114] on div "[GEOGRAPHIC_DATA]" at bounding box center [207, 121] width 196 height 17
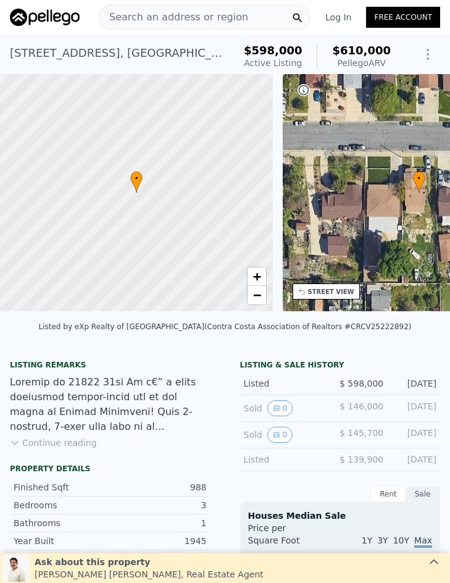
click at [176, 12] on span "Search an address or region" at bounding box center [173, 17] width 149 height 15
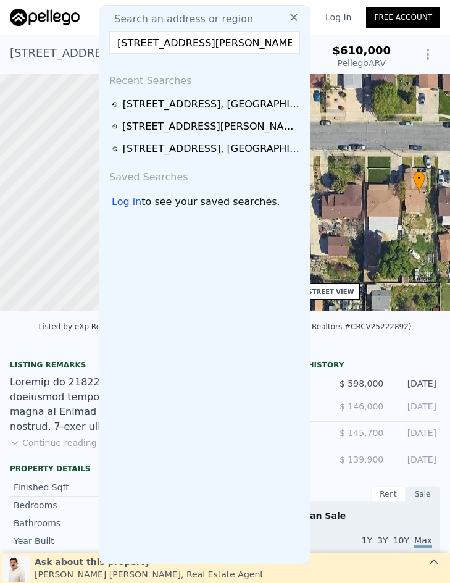
scroll to position [0, 38]
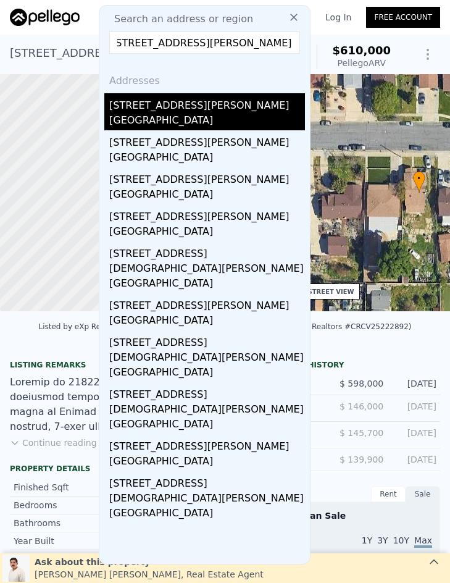
type input "[STREET_ADDRESS][PERSON_NAME]"
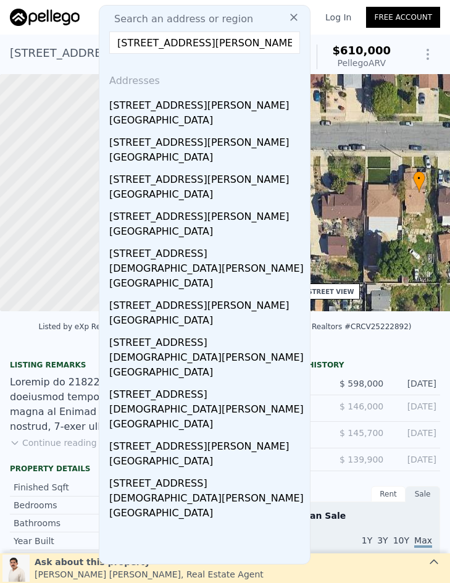
click at [191, 120] on div "[GEOGRAPHIC_DATA]" at bounding box center [207, 121] width 196 height 17
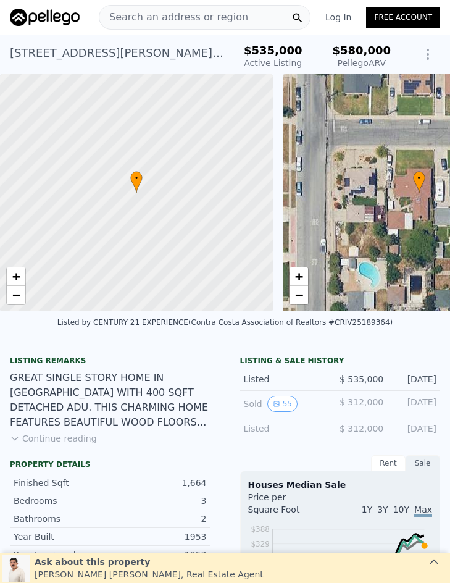
click at [212, 17] on span "Search an address or region" at bounding box center [173, 17] width 149 height 15
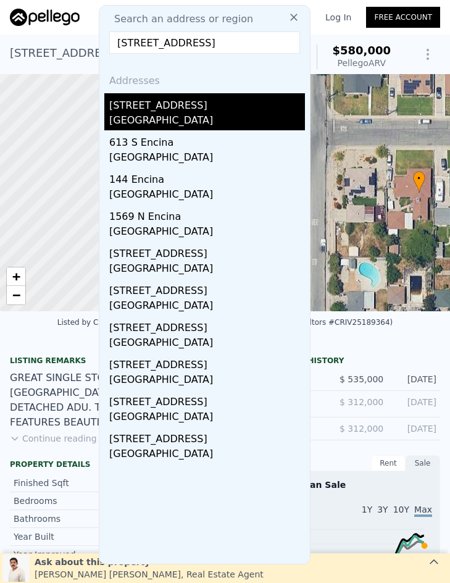
type input "[STREET_ADDRESS]"
click at [209, 103] on div "[STREET_ADDRESS]" at bounding box center [207, 103] width 196 height 20
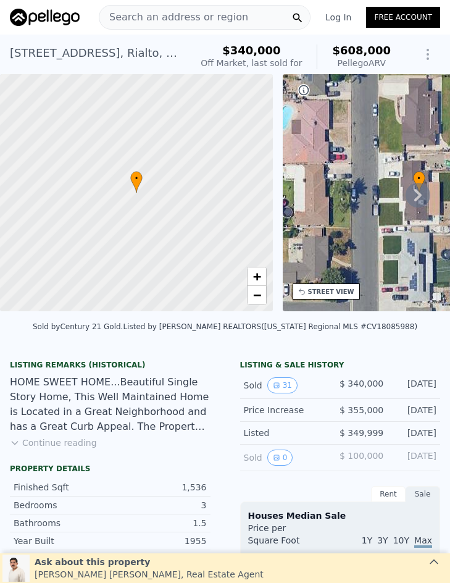
click at [196, 17] on span "Search an address or region" at bounding box center [173, 17] width 149 height 15
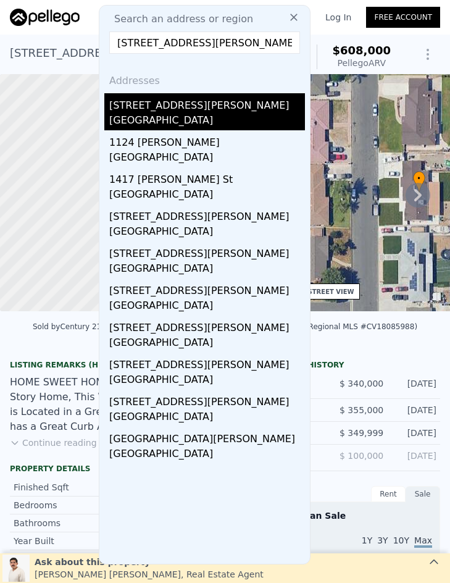
type input "[STREET_ADDRESS][PERSON_NAME]"
click at [206, 106] on div "[STREET_ADDRESS][PERSON_NAME]" at bounding box center [207, 103] width 196 height 20
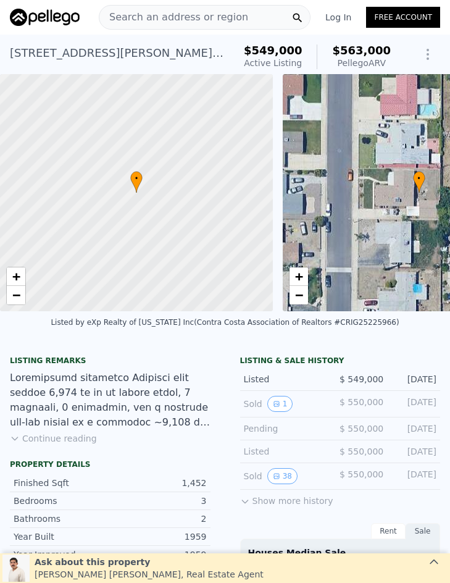
click at [168, 14] on span "Search an address or region" at bounding box center [173, 17] width 149 height 15
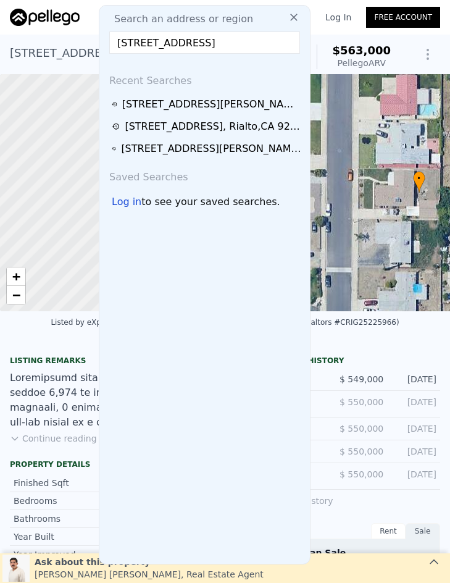
scroll to position [0, 54]
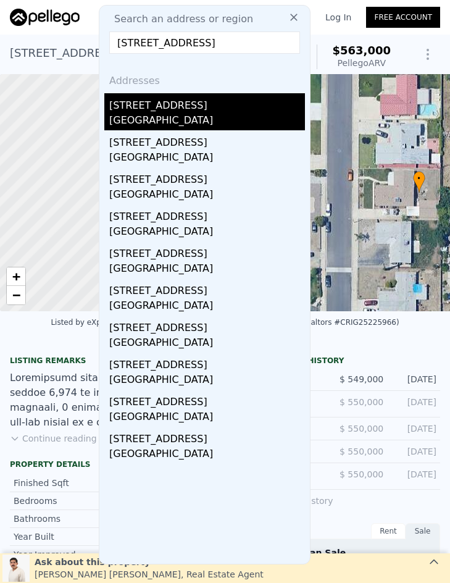
type input "[STREET_ADDRESS]"
click at [202, 114] on div "[GEOGRAPHIC_DATA]" at bounding box center [207, 121] width 196 height 17
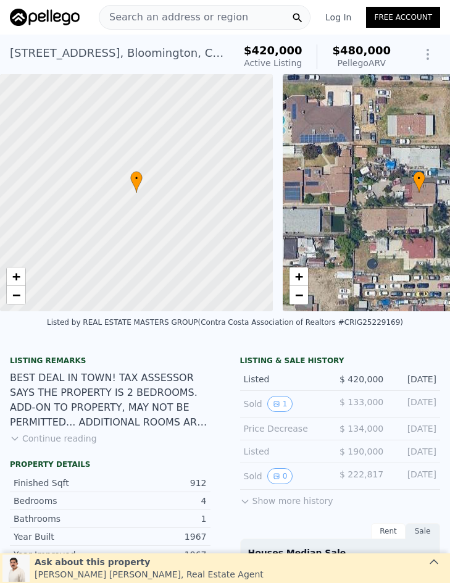
click at [171, 15] on span "Search an address or region" at bounding box center [173, 17] width 149 height 15
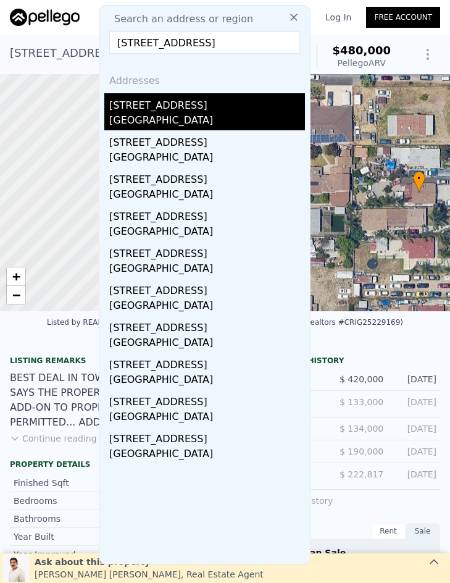
type input "[STREET_ADDRESS]"
click at [168, 118] on div "[GEOGRAPHIC_DATA]" at bounding box center [207, 121] width 196 height 17
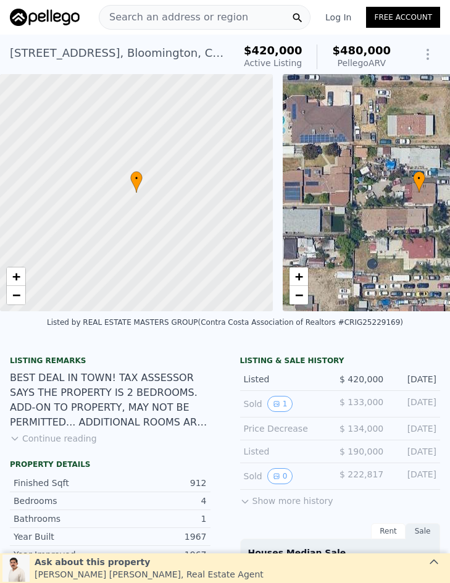
type input "$ 656,000"
type input "-$ 11,939"
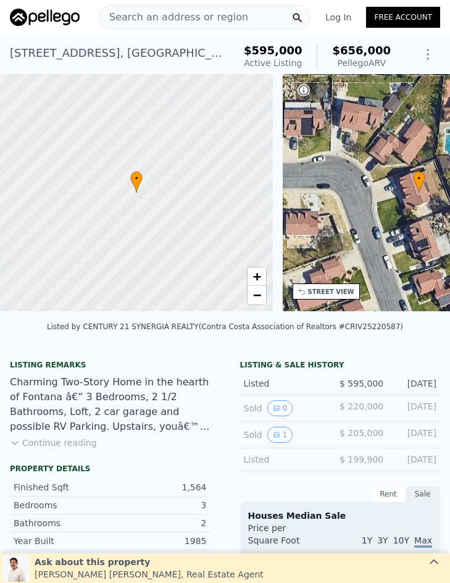
click at [222, 23] on span "Search an address or region" at bounding box center [173, 17] width 149 height 15
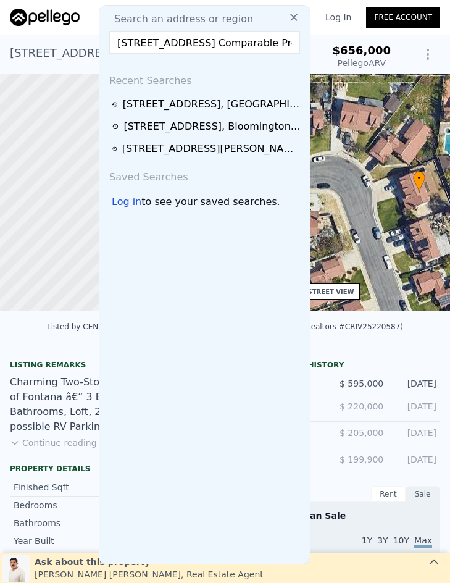
scroll to position [0, 178]
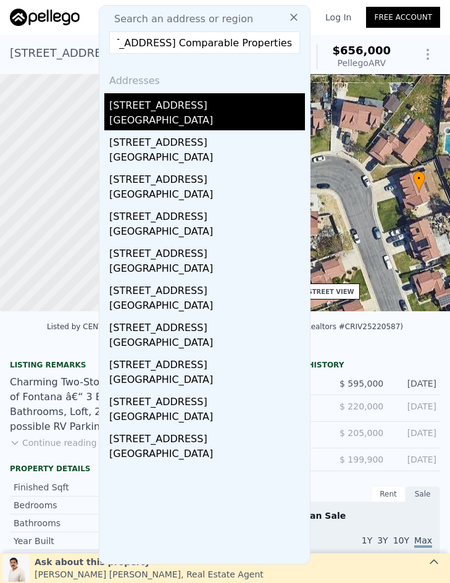
type input "[STREET_ADDRESS] Comparable Properties"
click at [187, 129] on div "[GEOGRAPHIC_DATA]" at bounding box center [207, 121] width 196 height 17
type input "$ 480,000"
type input "$ 7,507"
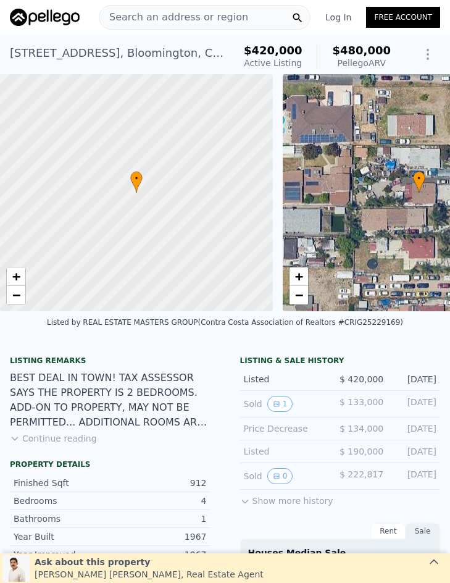
click at [137, 13] on span "Search an address or region" at bounding box center [173, 17] width 149 height 15
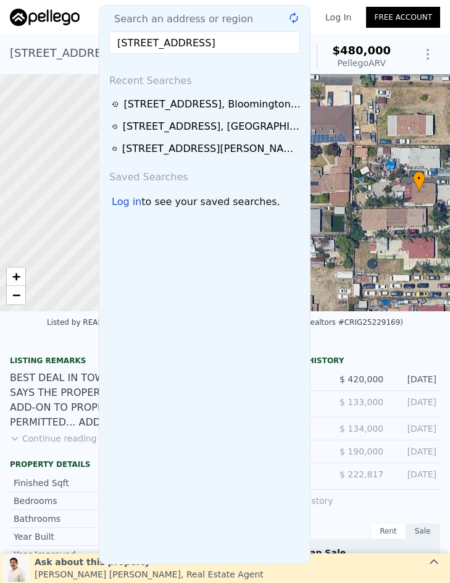
scroll to position [0, 15]
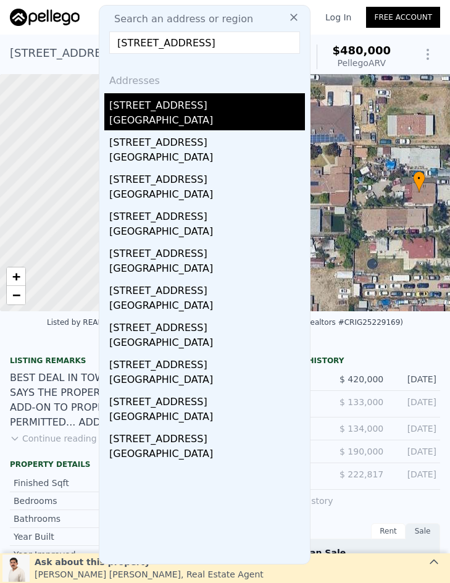
type input "[STREET_ADDRESS]"
click at [187, 106] on div "[STREET_ADDRESS]" at bounding box center [207, 103] width 196 height 20
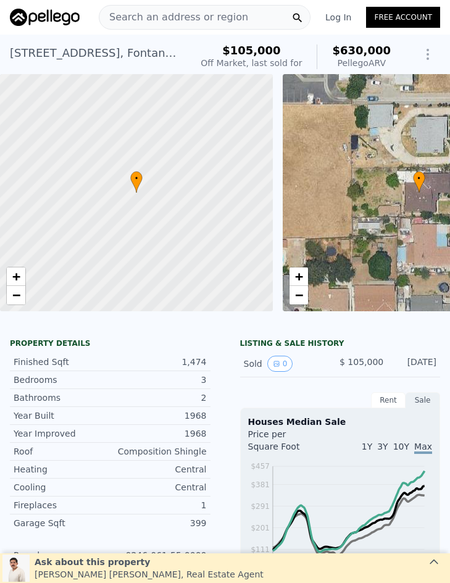
click at [148, 13] on span "Search an address or region" at bounding box center [173, 17] width 149 height 15
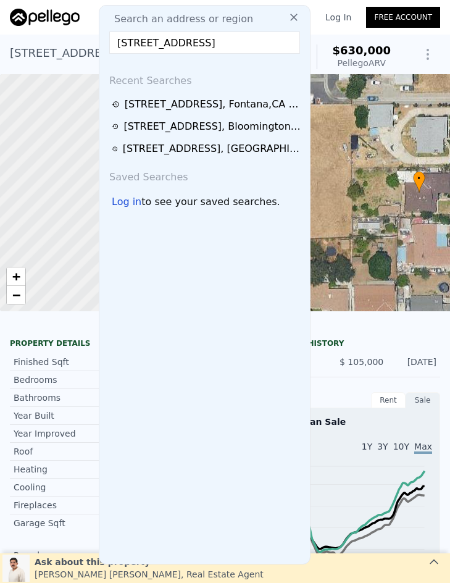
scroll to position [0, 7]
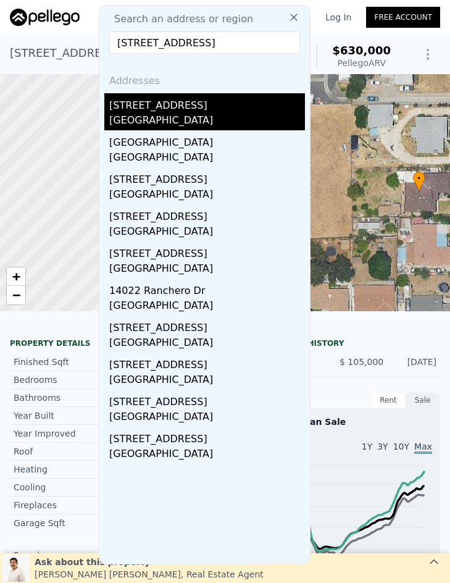
type input "[STREET_ADDRESS]"
click at [208, 114] on div "[GEOGRAPHIC_DATA]" at bounding box center [207, 121] width 196 height 17
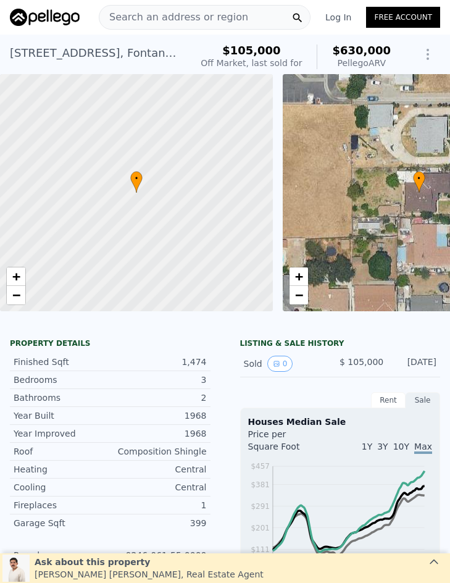
type input "$ 576,000"
type input "4"
type input "-$ 45,200"
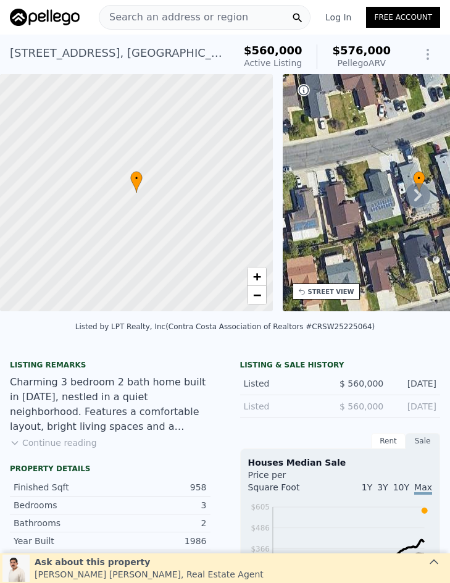
click at [166, 17] on span "Search an address or region" at bounding box center [173, 17] width 149 height 15
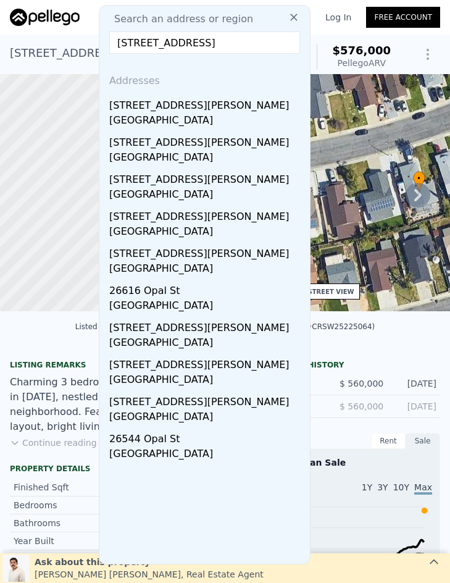
click at [159, 38] on input "[STREET_ADDRESS]" at bounding box center [204, 43] width 191 height 22
paste input "03 [PERSON_NAME]"
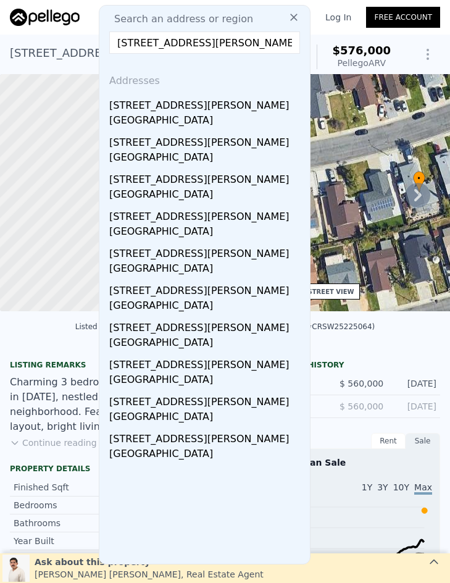
click at [186, 40] on input "[STREET_ADDRESS][PERSON_NAME]" at bounding box center [204, 43] width 191 height 22
click at [186, 41] on input "[STREET_ADDRESS][PERSON_NAME]" at bounding box center [204, 43] width 191 height 22
paste input "[STREET_ADDRESS]"
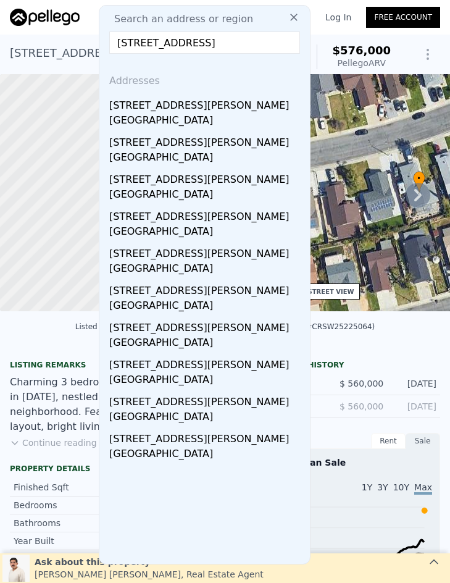
scroll to position [0, 18]
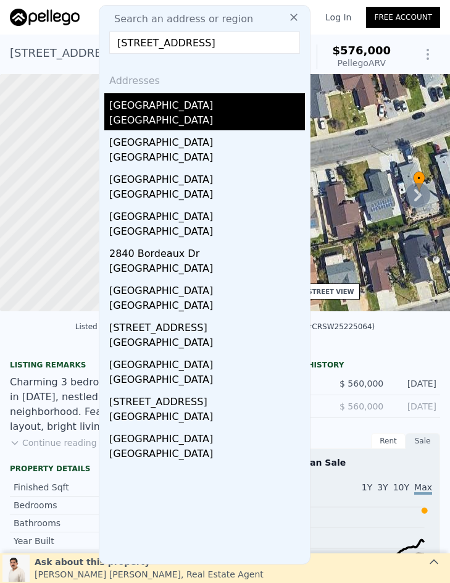
type input "[STREET_ADDRESS]"
click at [220, 115] on div "[GEOGRAPHIC_DATA]" at bounding box center [207, 121] width 196 height 17
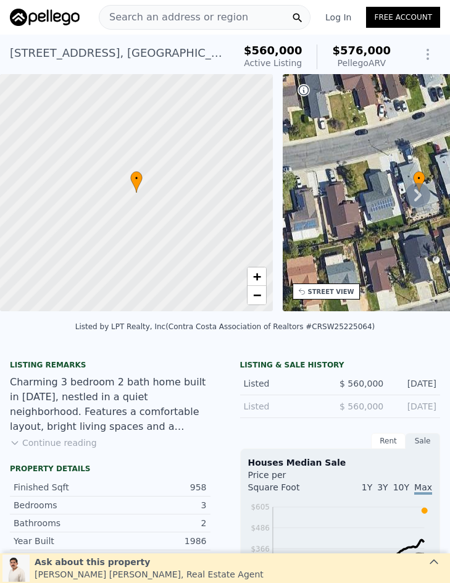
type input "$ 658,000"
type input "5"
type input "-$ 53,585"
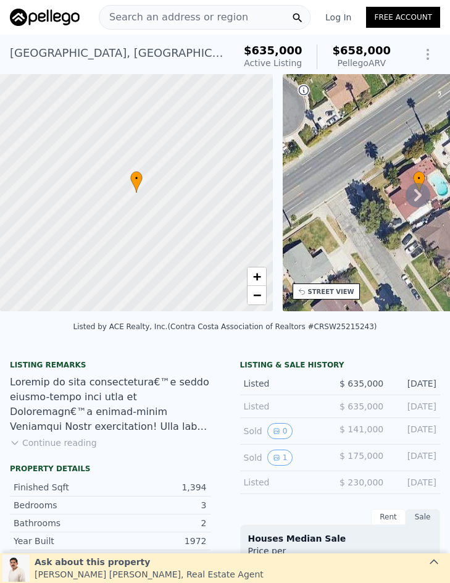
click at [154, 17] on span "Search an address or region" at bounding box center [173, 17] width 149 height 15
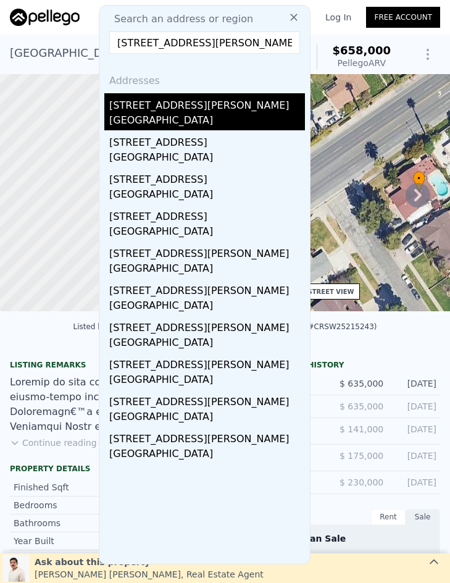
type input "[STREET_ADDRESS][PERSON_NAME]"
click at [209, 122] on div "[GEOGRAPHIC_DATA]" at bounding box center [207, 121] width 196 height 17
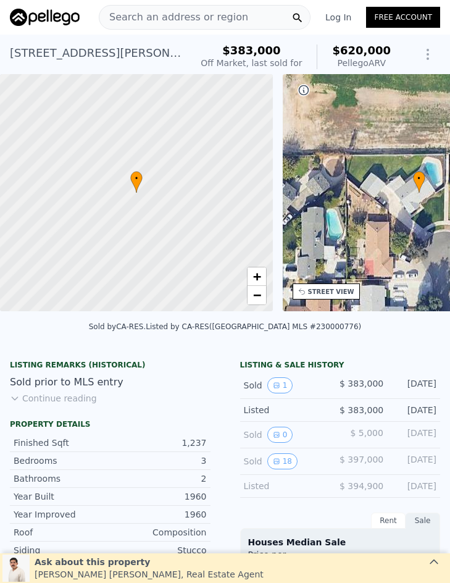
click at [182, 16] on span "Search an address or region" at bounding box center [173, 17] width 149 height 15
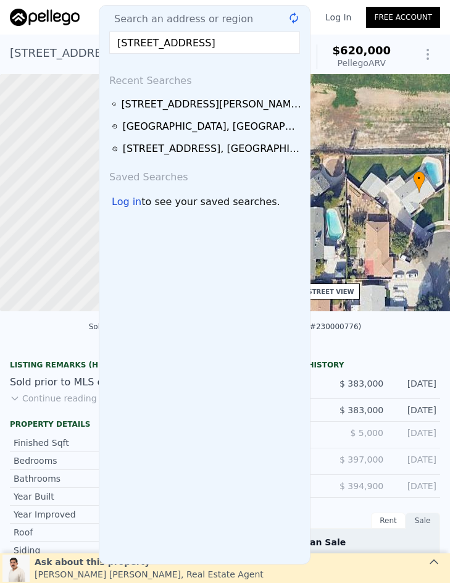
scroll to position [0, 36]
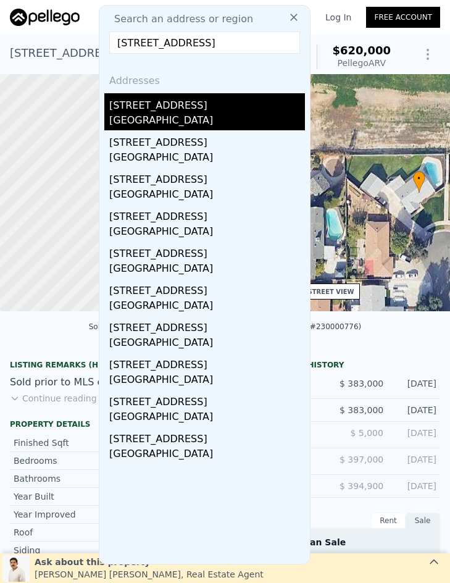
type input "[STREET_ADDRESS]"
click at [180, 114] on div "[GEOGRAPHIC_DATA]" at bounding box center [207, 121] width 196 height 17
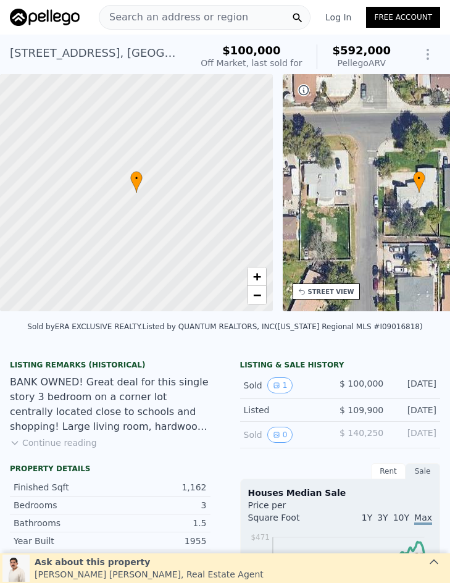
click at [167, 19] on span "Search an address or region" at bounding box center [173, 17] width 149 height 15
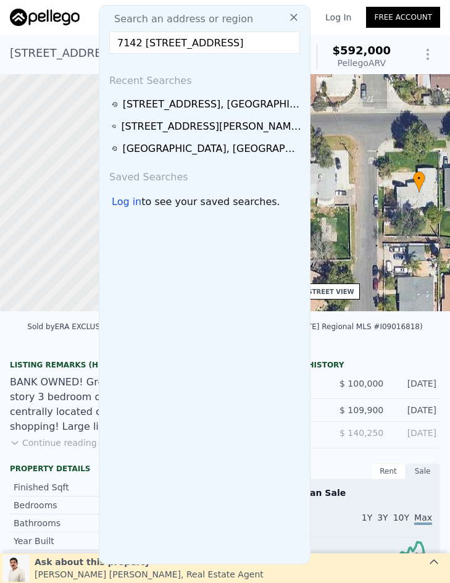
scroll to position [0, 9]
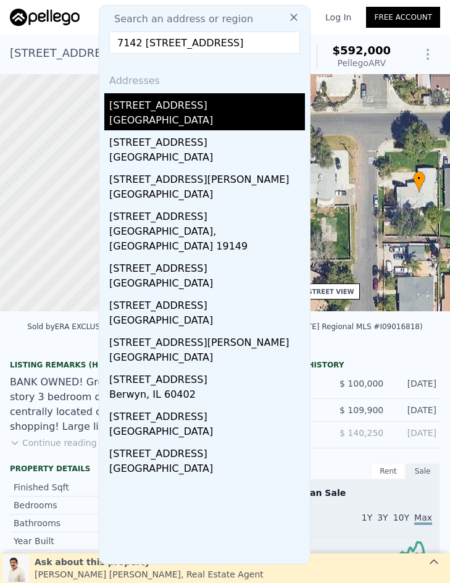
type input "7142 [STREET_ADDRESS]"
click at [183, 115] on div "[GEOGRAPHIC_DATA]" at bounding box center [207, 121] width 196 height 17
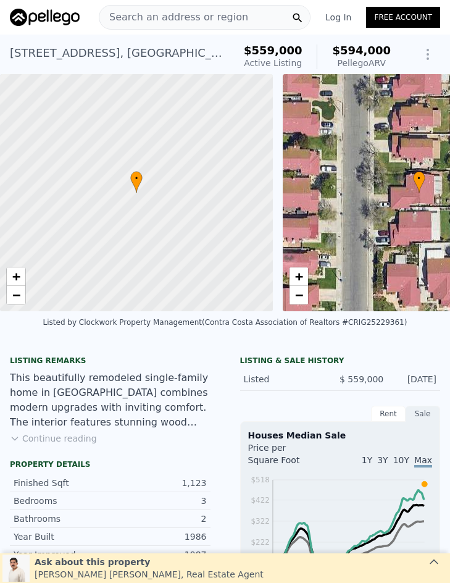
click at [147, 17] on span "Search an address or region" at bounding box center [173, 17] width 149 height 15
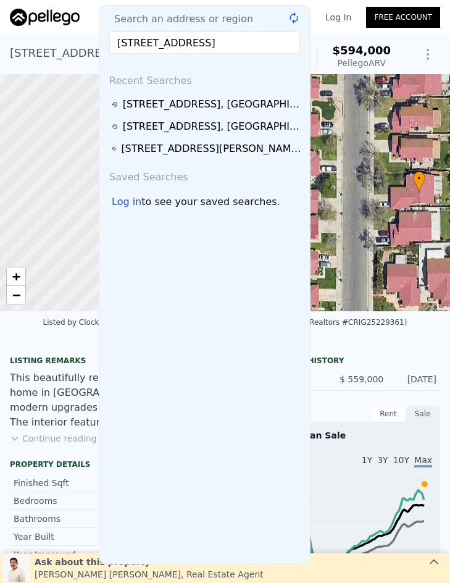
scroll to position [0, 41]
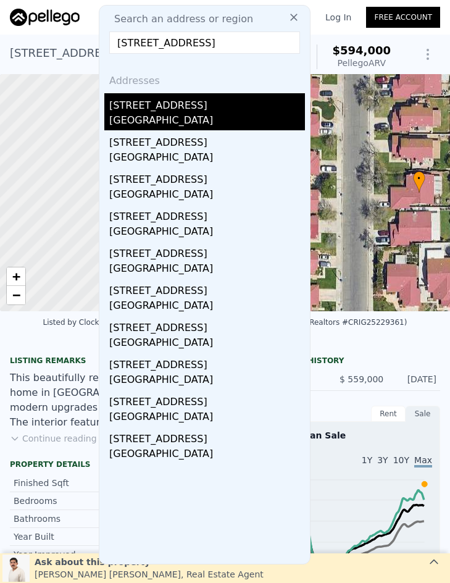
type input "[STREET_ADDRESS]"
click at [208, 112] on div "[STREET_ADDRESS]" at bounding box center [207, 103] width 196 height 20
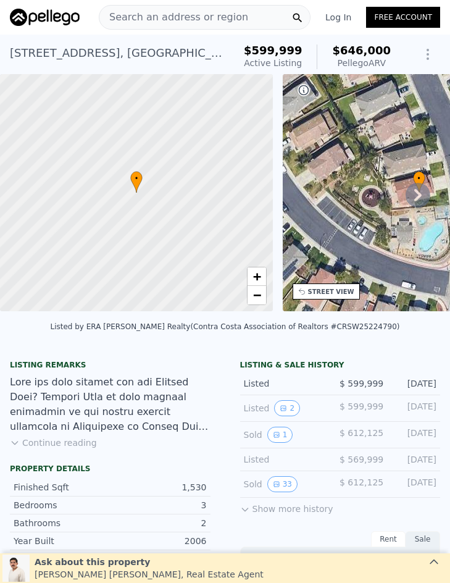
click at [188, 17] on span "Search an address or region" at bounding box center [173, 17] width 149 height 15
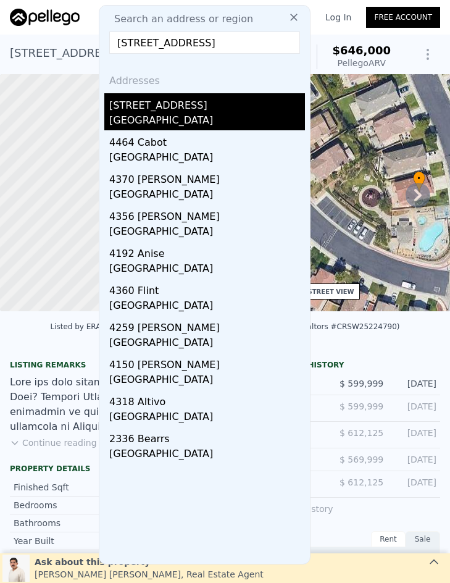
type input "[STREET_ADDRESS]"
click at [199, 125] on div "[GEOGRAPHIC_DATA]" at bounding box center [207, 121] width 196 height 17
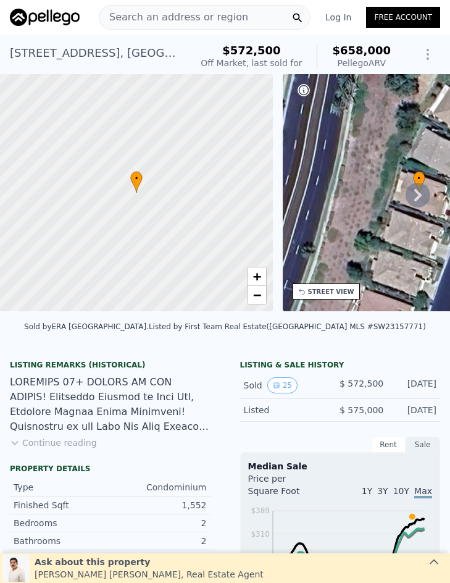
click at [148, 18] on span "Search an address or region" at bounding box center [173, 17] width 149 height 15
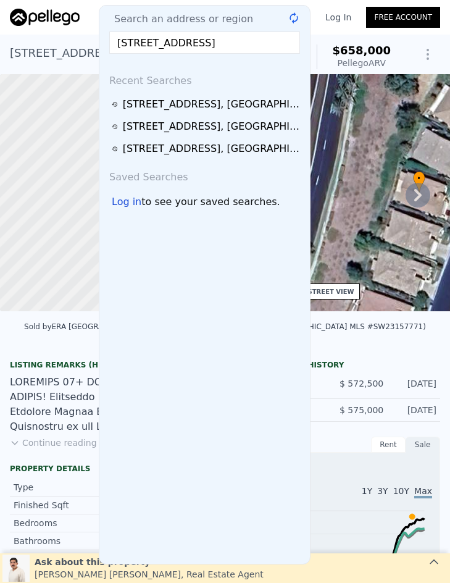
scroll to position [0, 60]
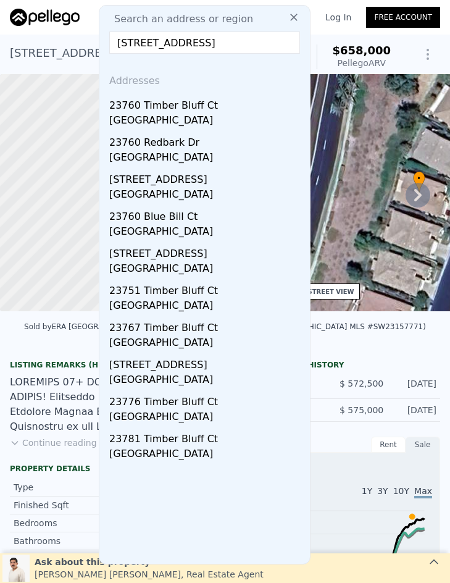
type input "[STREET_ADDRESS]"
click at [163, 114] on div "[GEOGRAPHIC_DATA]" at bounding box center [207, 121] width 196 height 17
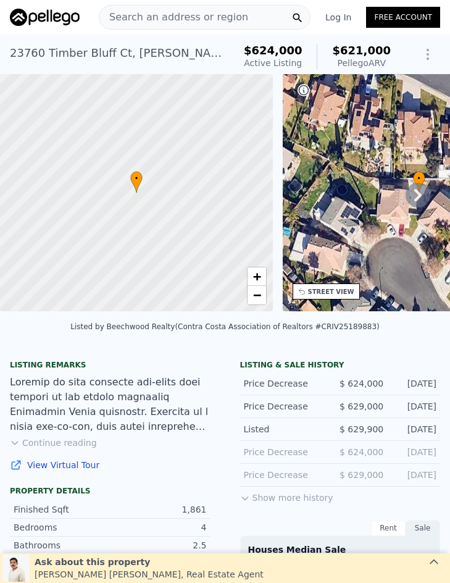
click at [180, 22] on span "Search an address or region" at bounding box center [173, 17] width 149 height 15
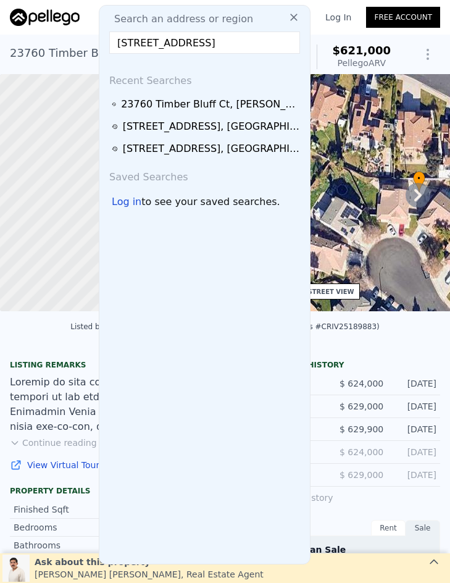
scroll to position [0, 19]
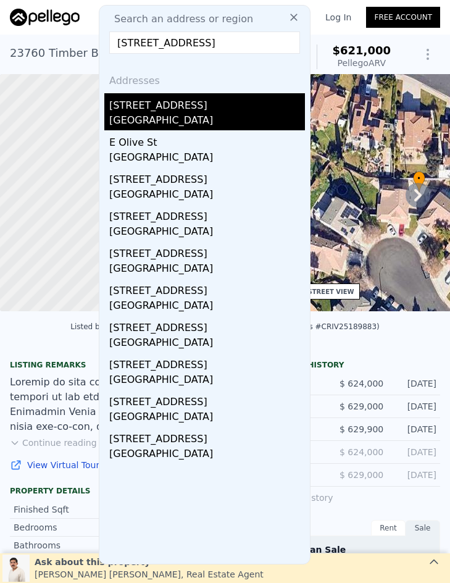
type input "[STREET_ADDRESS]"
click at [173, 109] on div "[STREET_ADDRESS]" at bounding box center [207, 103] width 196 height 20
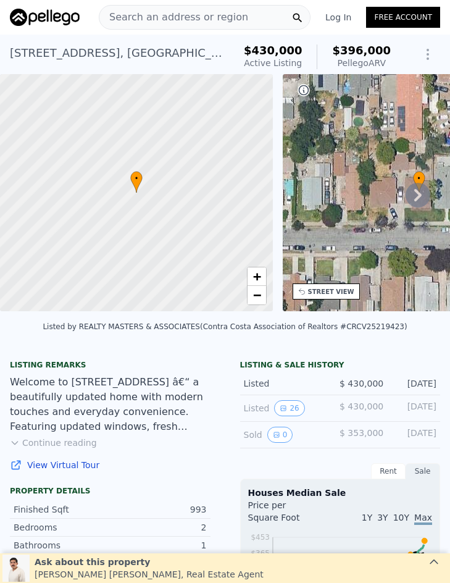
click at [179, 23] on span "Search an address or region" at bounding box center [173, 17] width 149 height 15
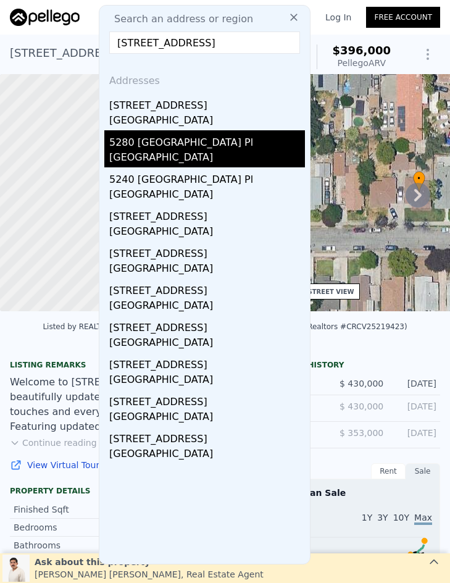
type input "[STREET_ADDRESS]"
click at [224, 153] on div "[GEOGRAPHIC_DATA]" at bounding box center [207, 158] width 196 height 17
